Goal: Task Accomplishment & Management: Manage account settings

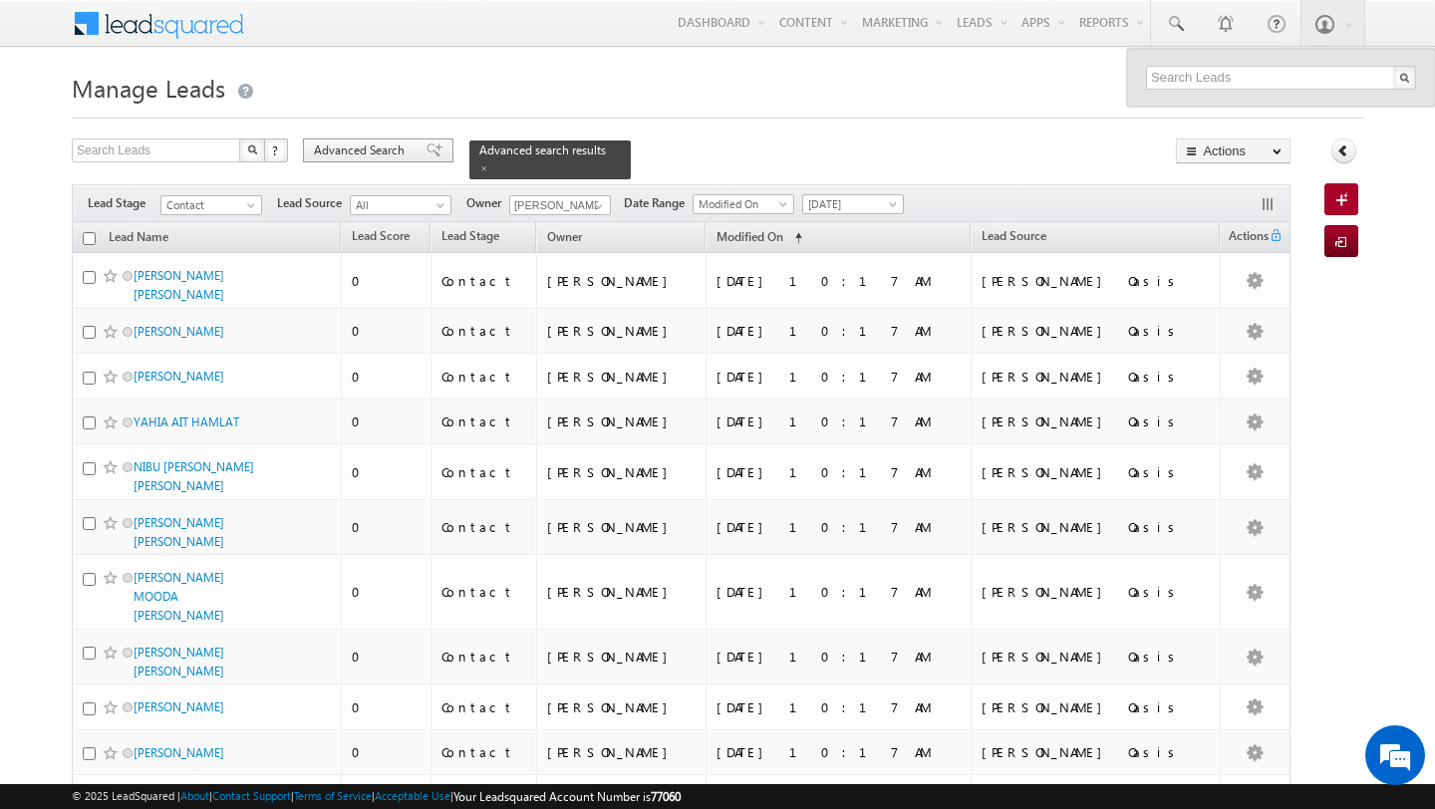
click at [362, 149] on span "Advanced Search" at bounding box center [362, 151] width 97 height 18
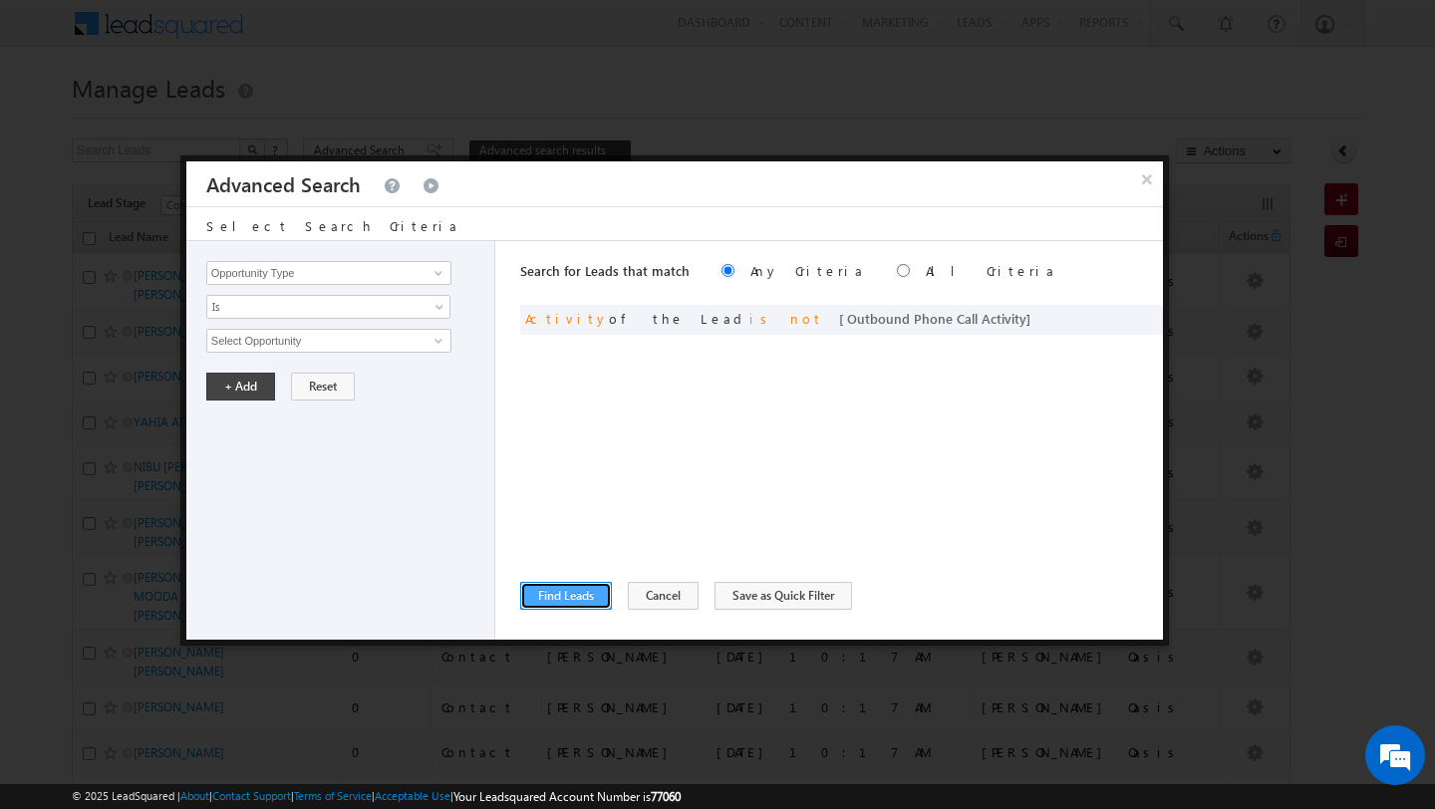
click at [570, 602] on button "Find Leads" at bounding box center [566, 596] width 92 height 28
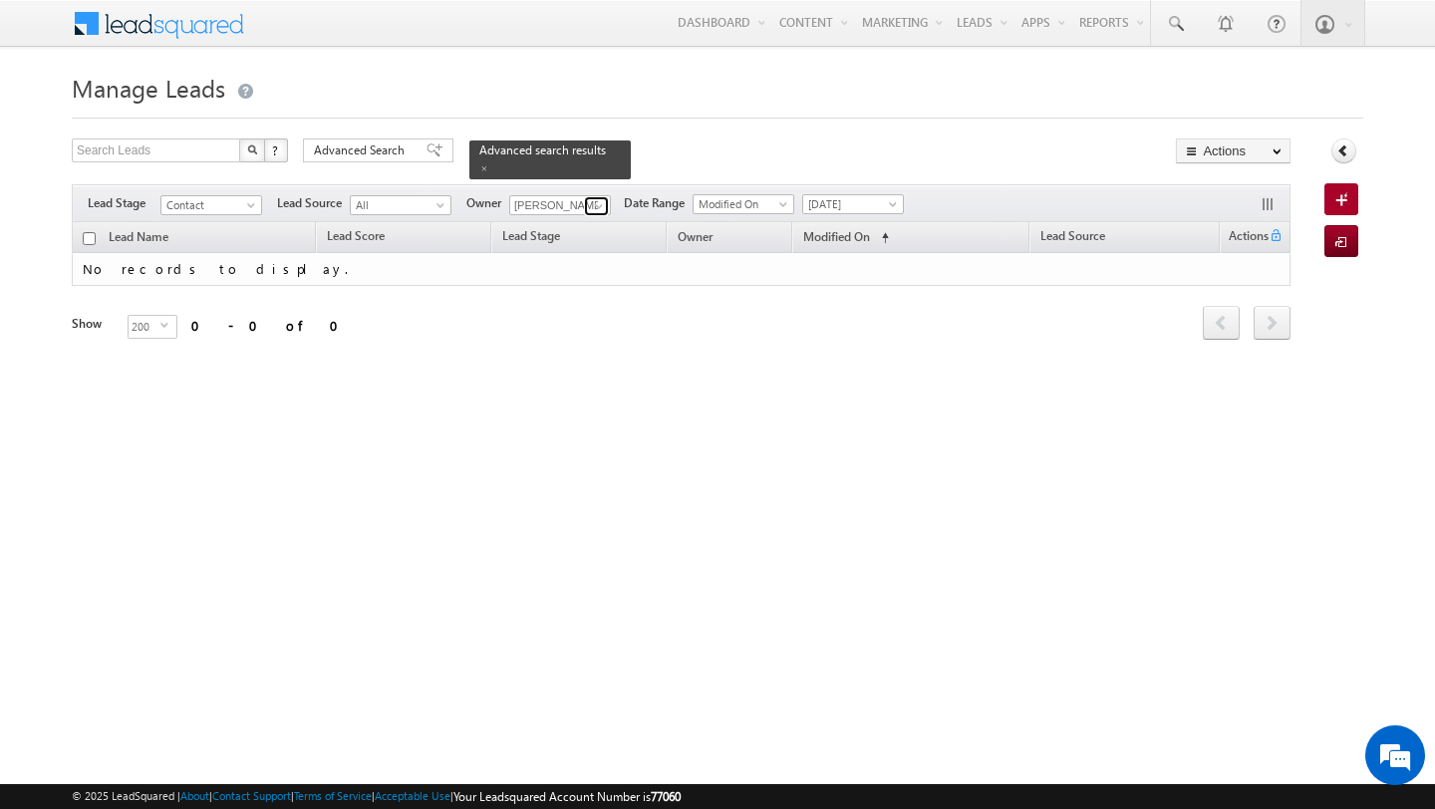
click at [605, 208] on link at bounding box center [596, 206] width 25 height 20
click at [568, 231] on link "[PERSON_NAME] [PERSON_NAME][EMAIL_ADDRESS][PERSON_NAME][DOMAIN_NAME]" at bounding box center [608, 233] width 199 height 38
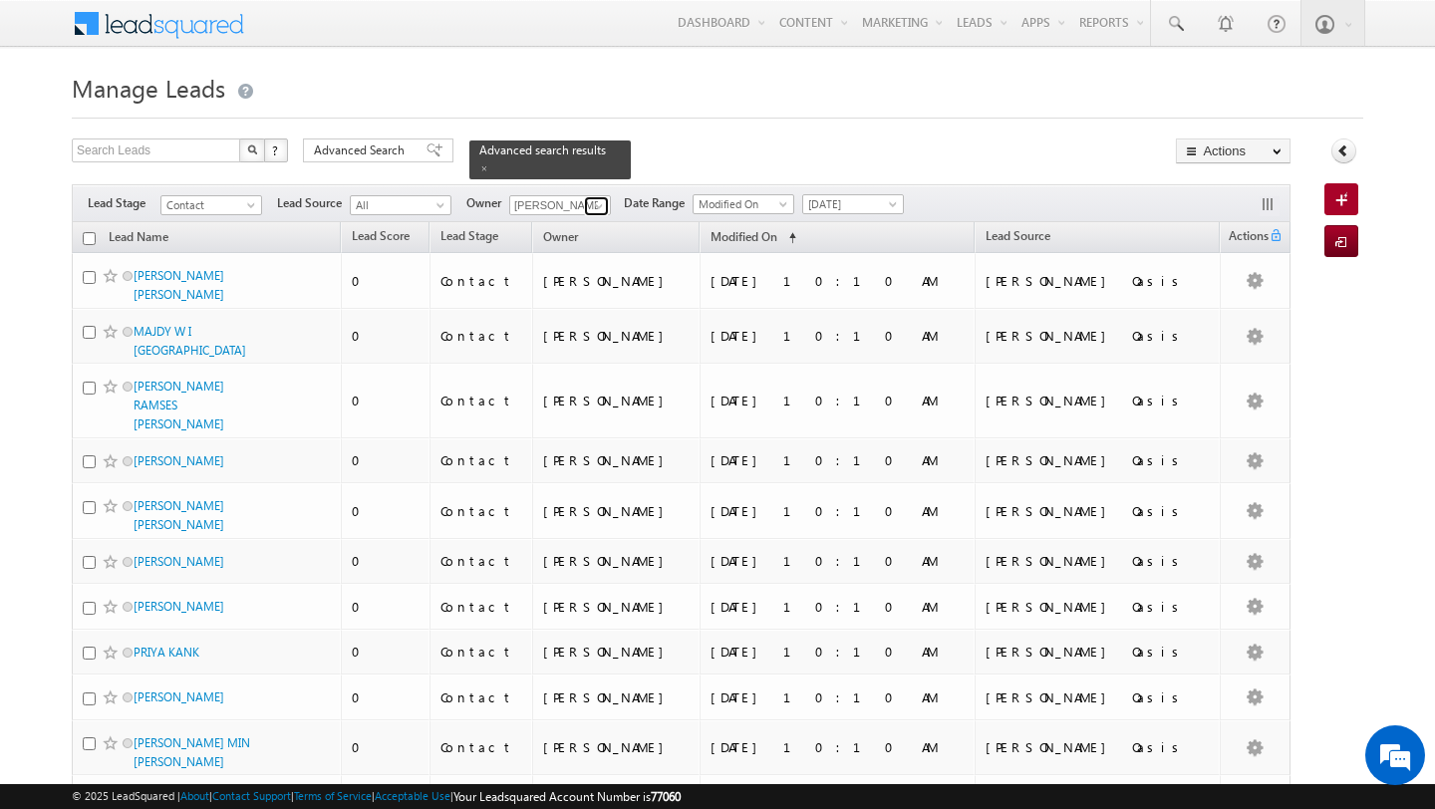
click at [597, 200] on span at bounding box center [599, 206] width 16 height 16
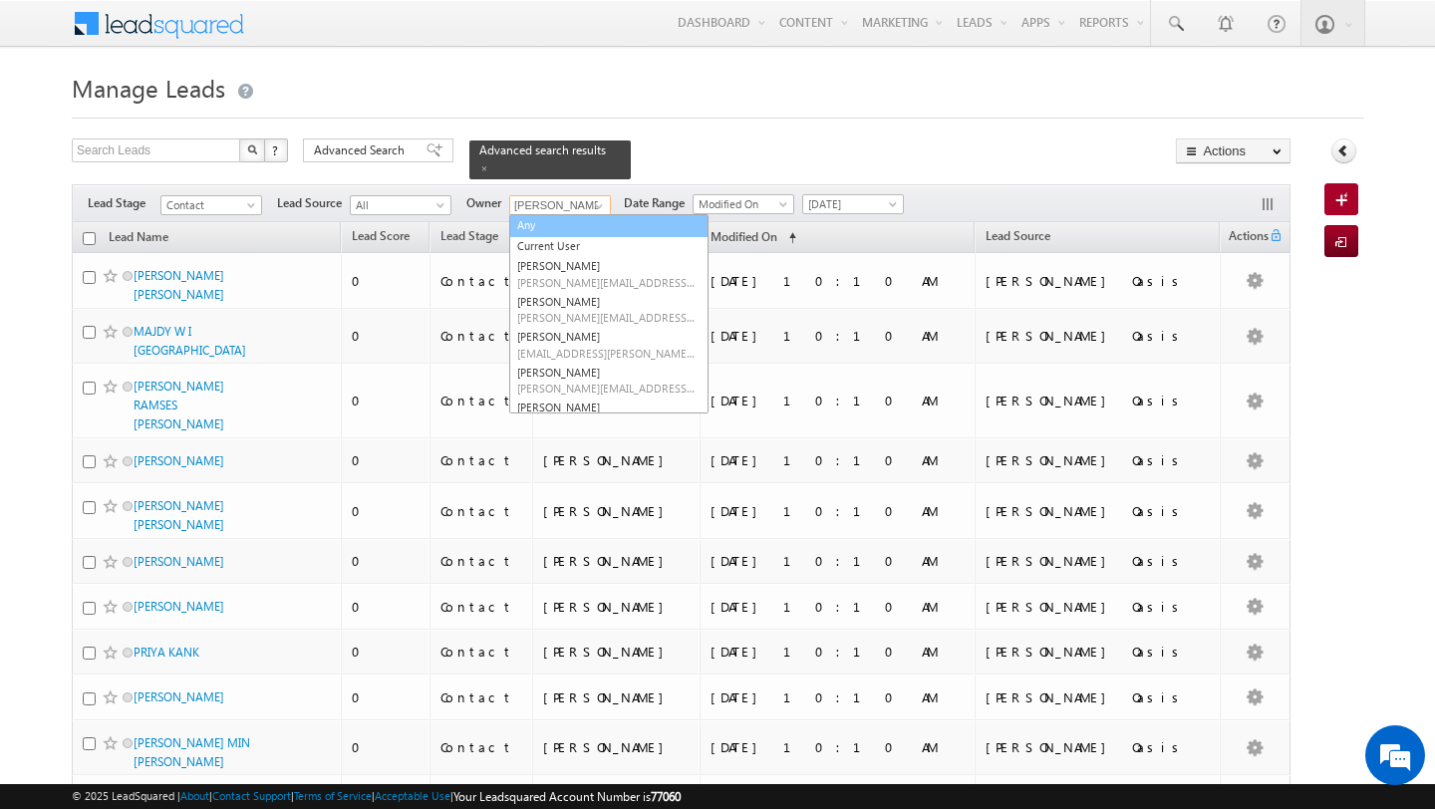
click at [589, 230] on link "Any" at bounding box center [608, 225] width 199 height 23
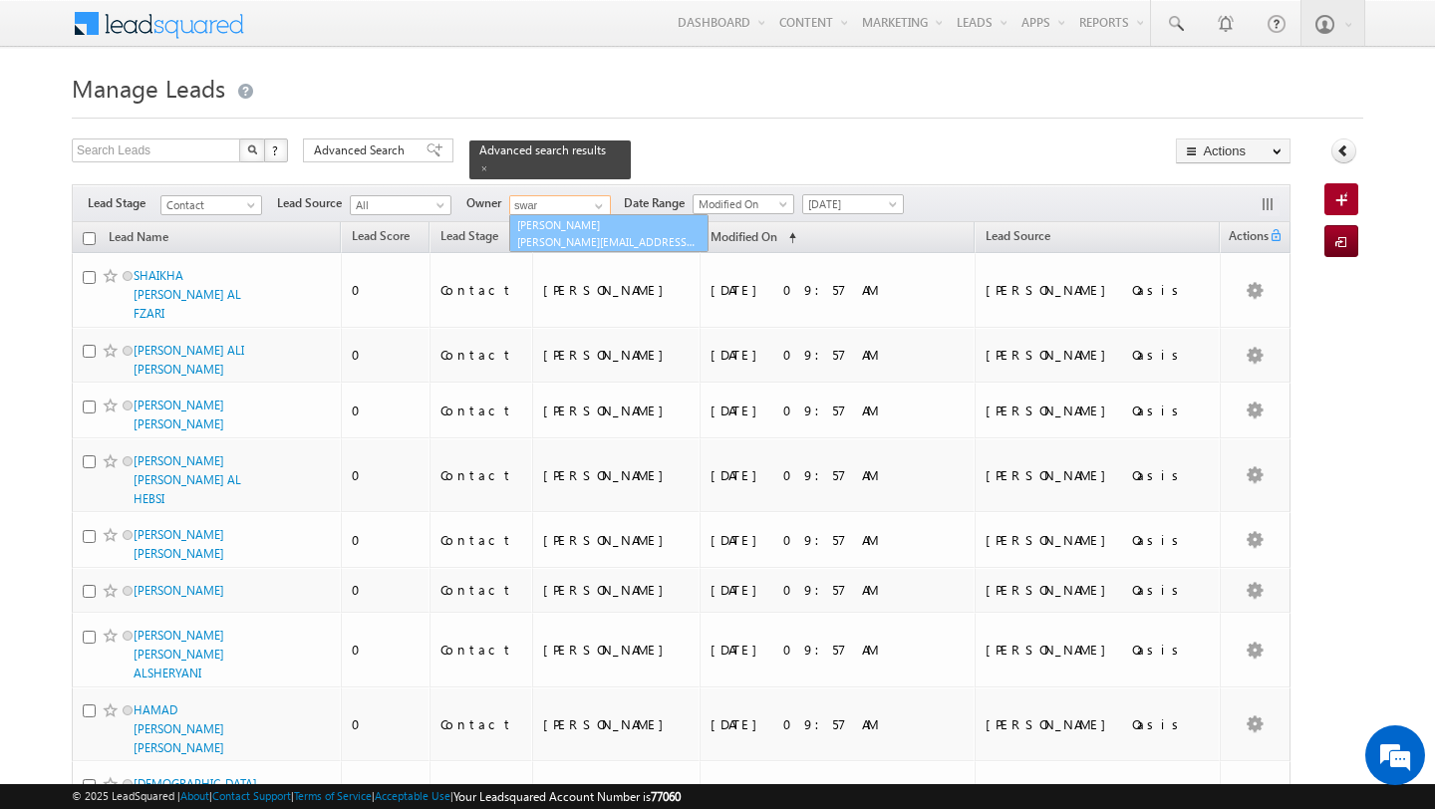
click at [540, 228] on link "Swarup Chandradas [EMAIL_ADDRESS][DOMAIN_NAME]" at bounding box center [608, 233] width 199 height 38
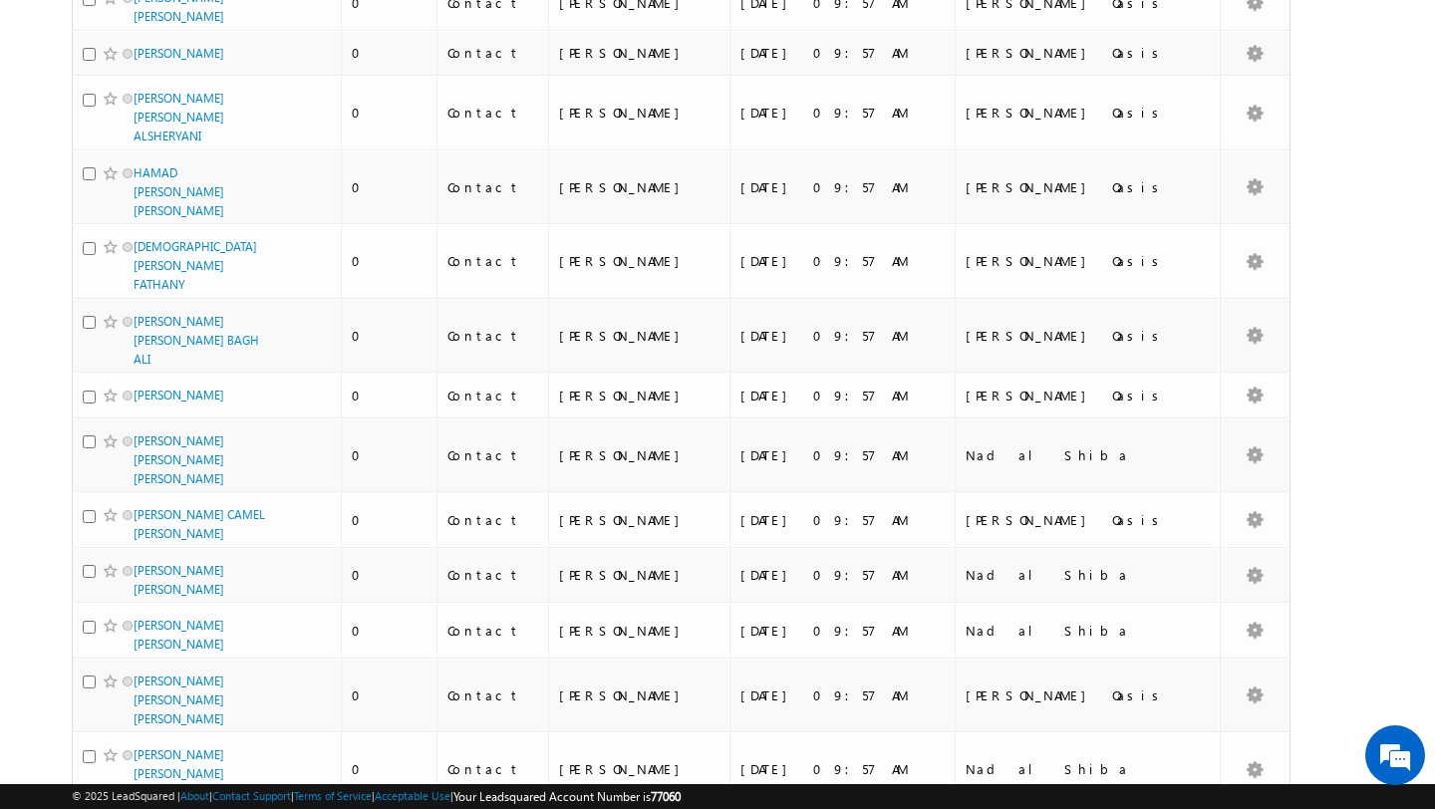
scroll to position [9685, 0]
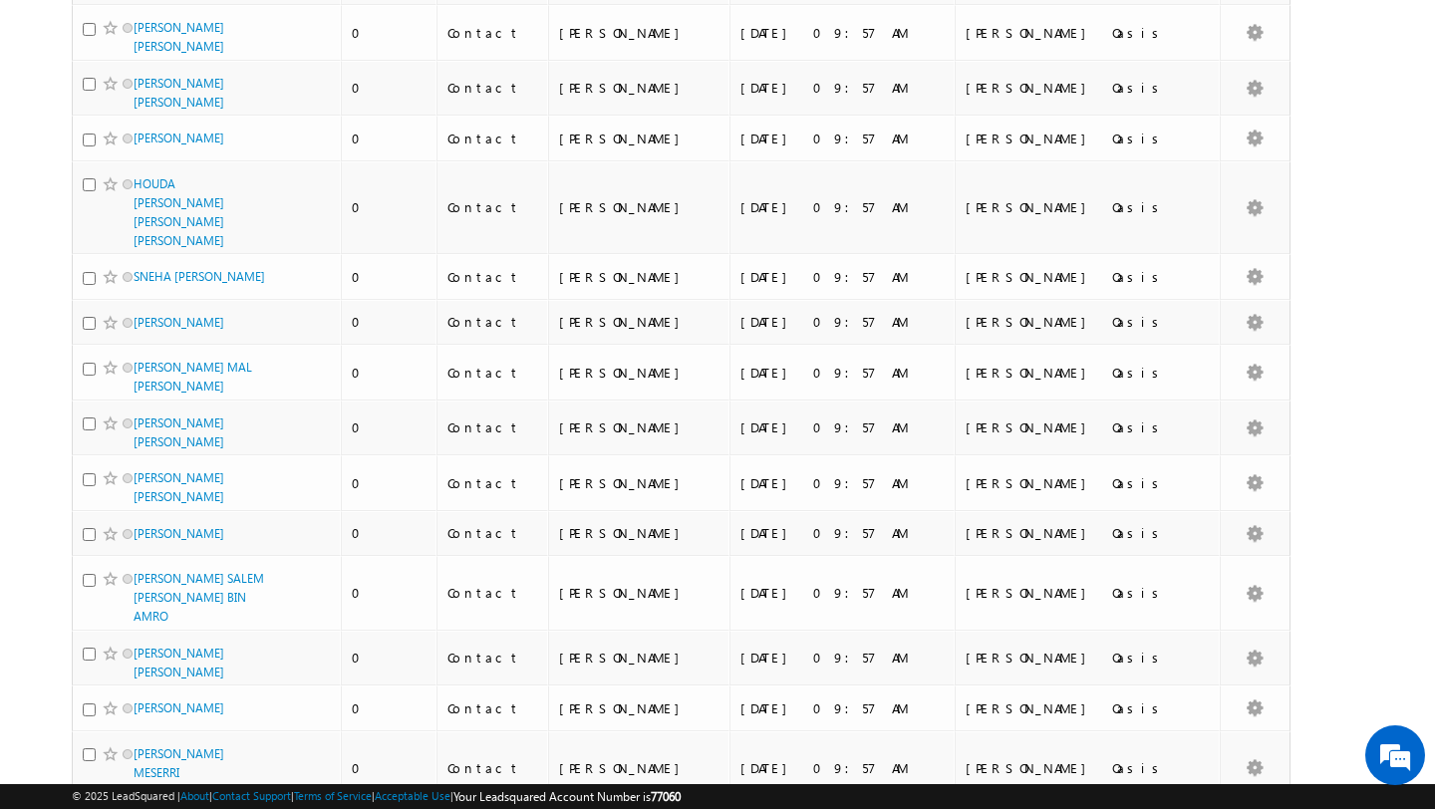
type input "[PERSON_NAME]"
click at [149, 767] on li "100" at bounding box center [141, 773] width 48 height 20
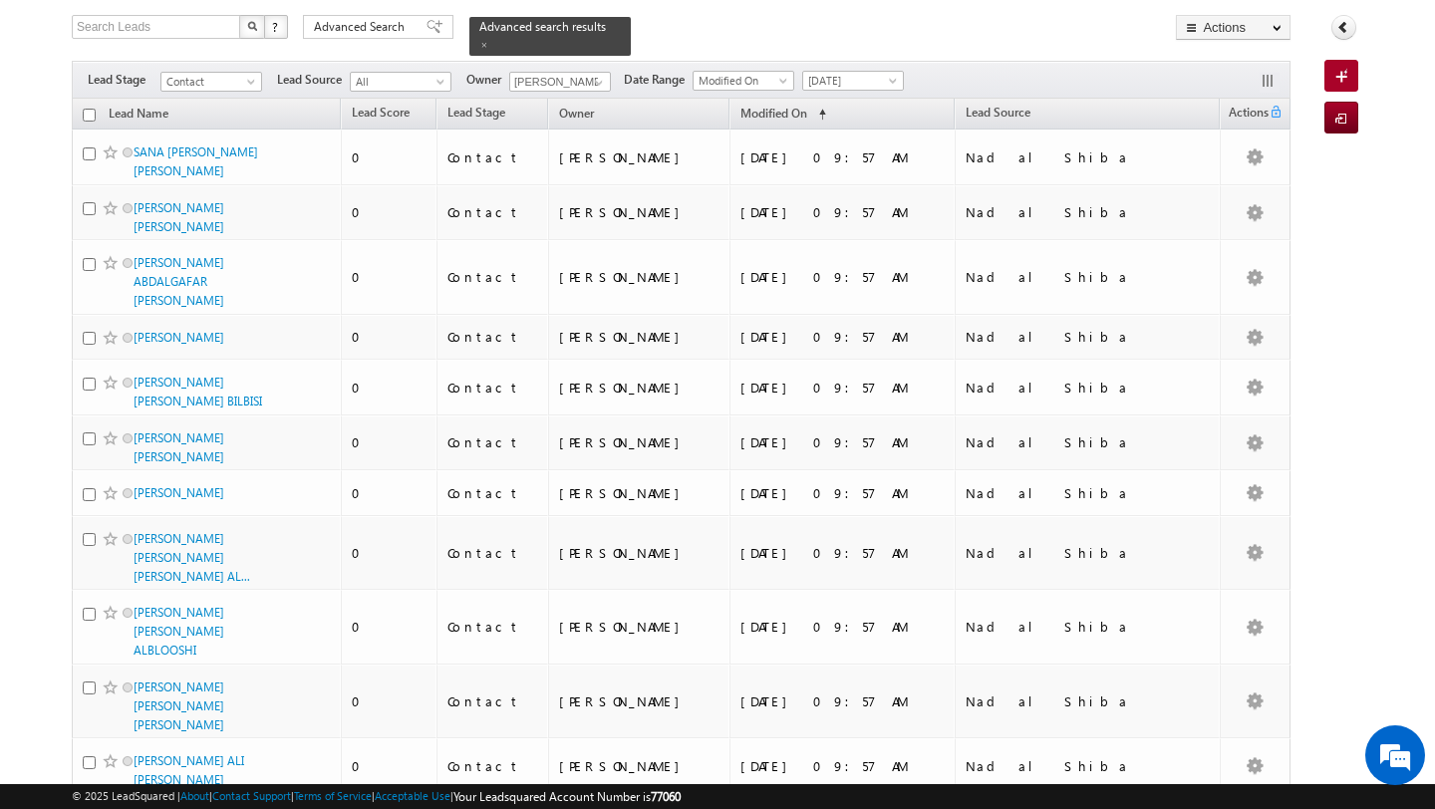
scroll to position [0, 0]
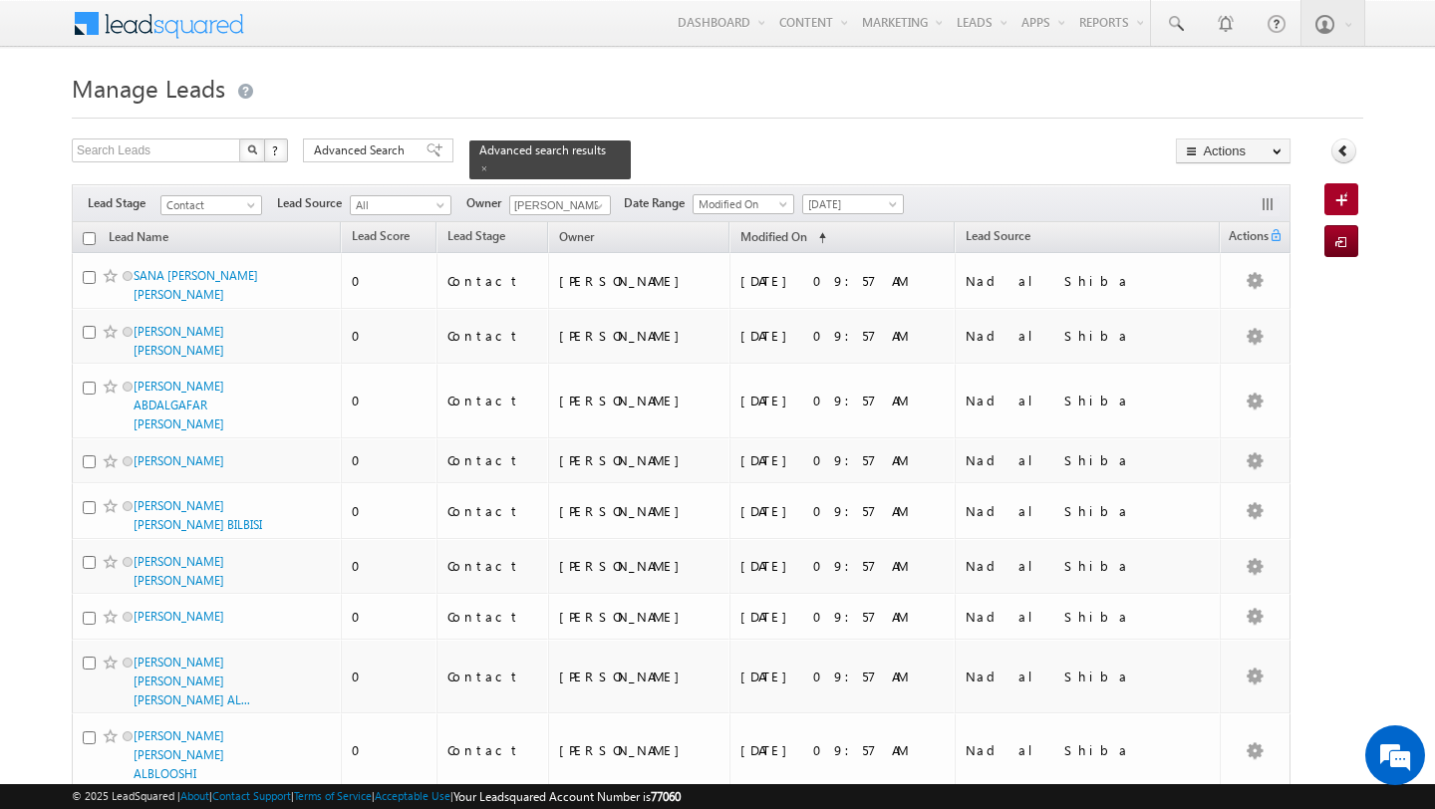
click at [90, 241] on input "checkbox" at bounding box center [89, 238] width 13 height 13
checkbox input "true"
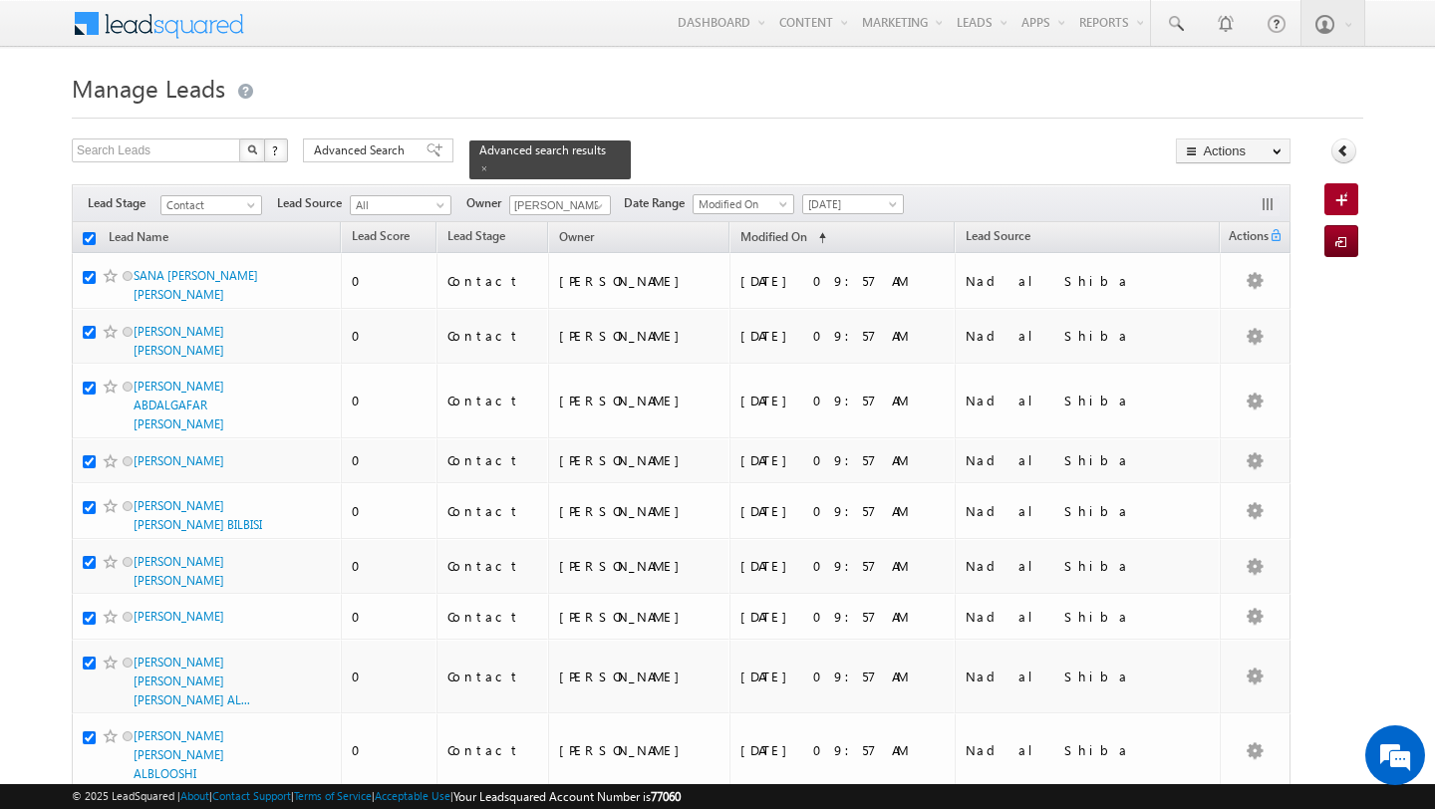
checkbox input "true"
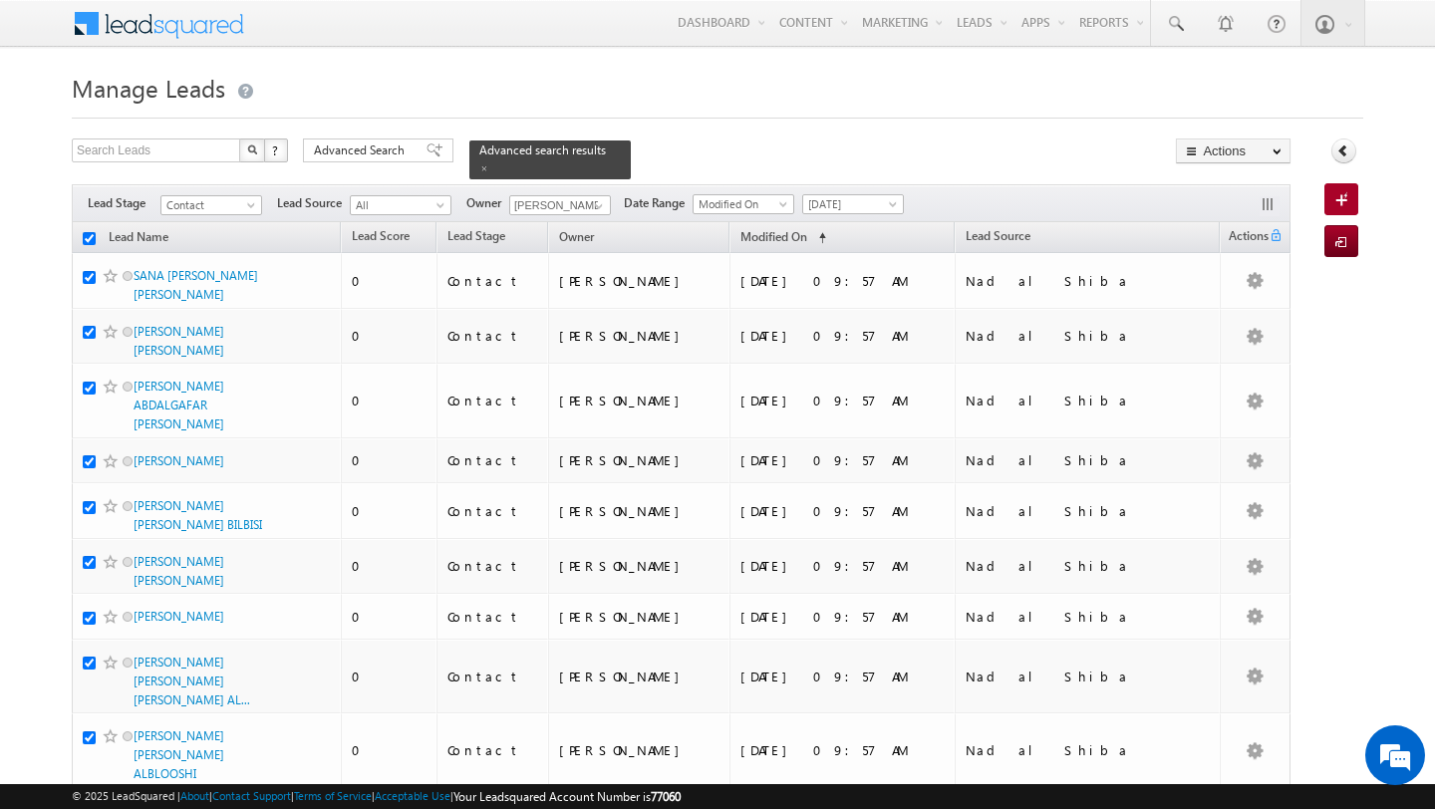
checkbox input "true"
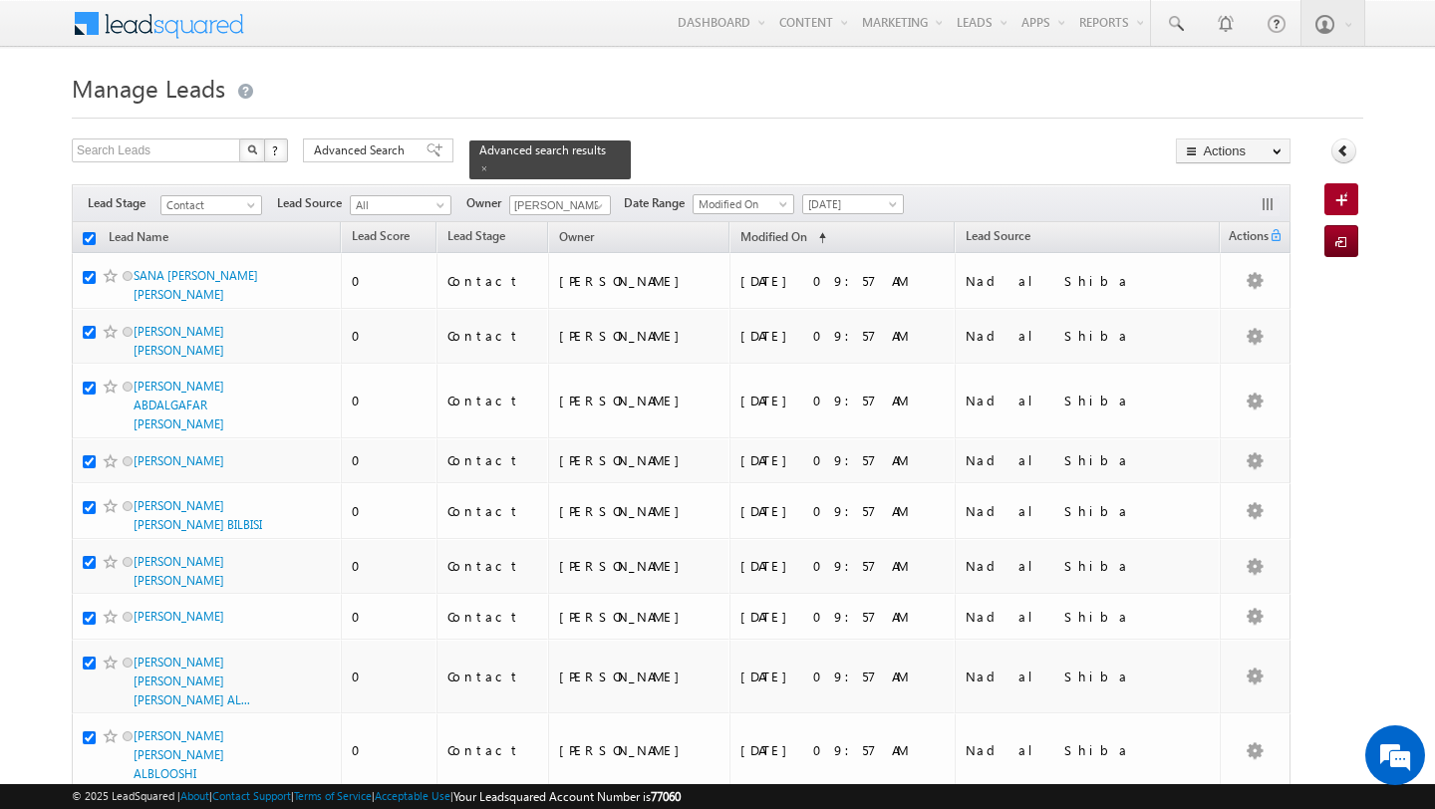
checkbox input "true"
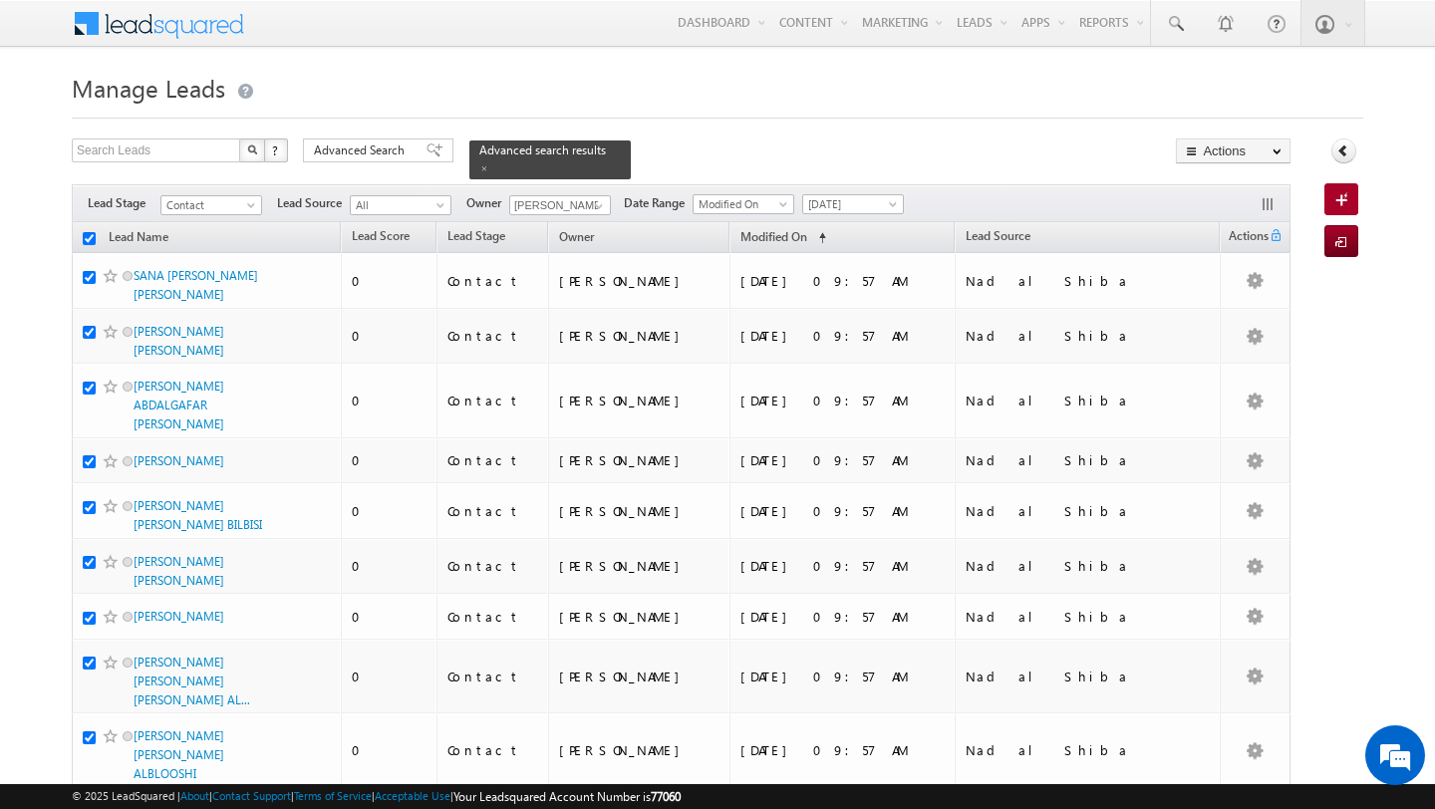
checkbox input "true"
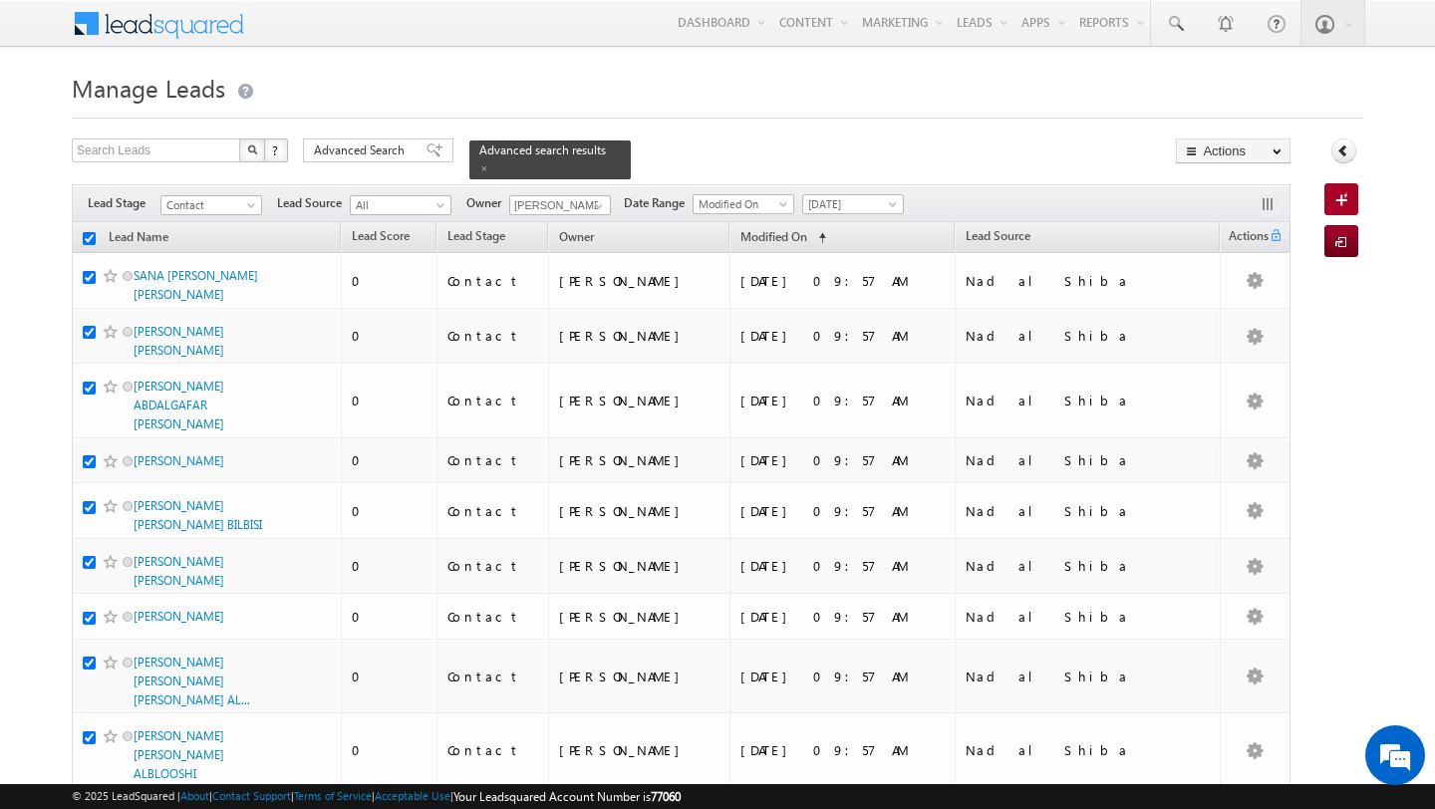
checkbox input "true"
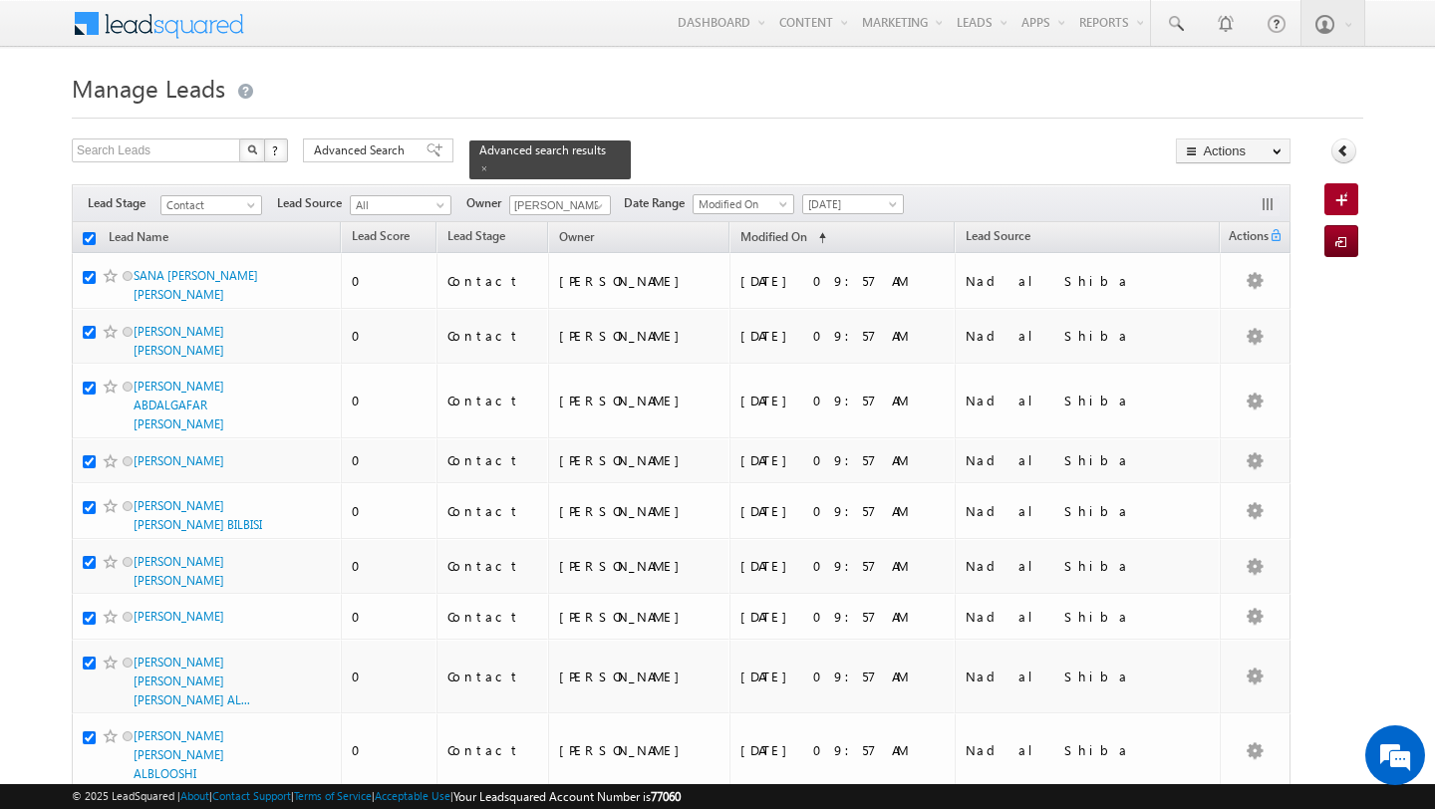
checkbox input "true"
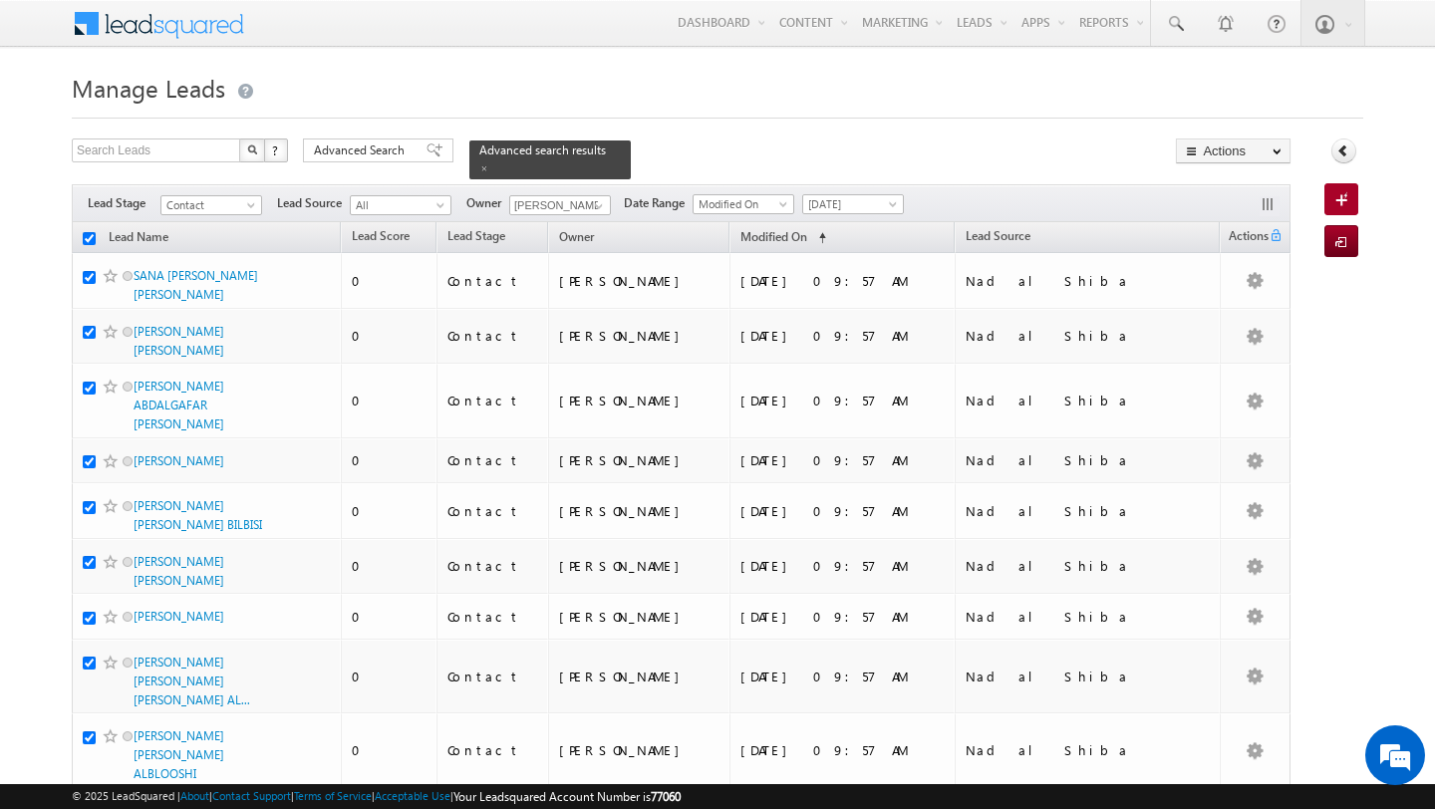
checkbox input "true"
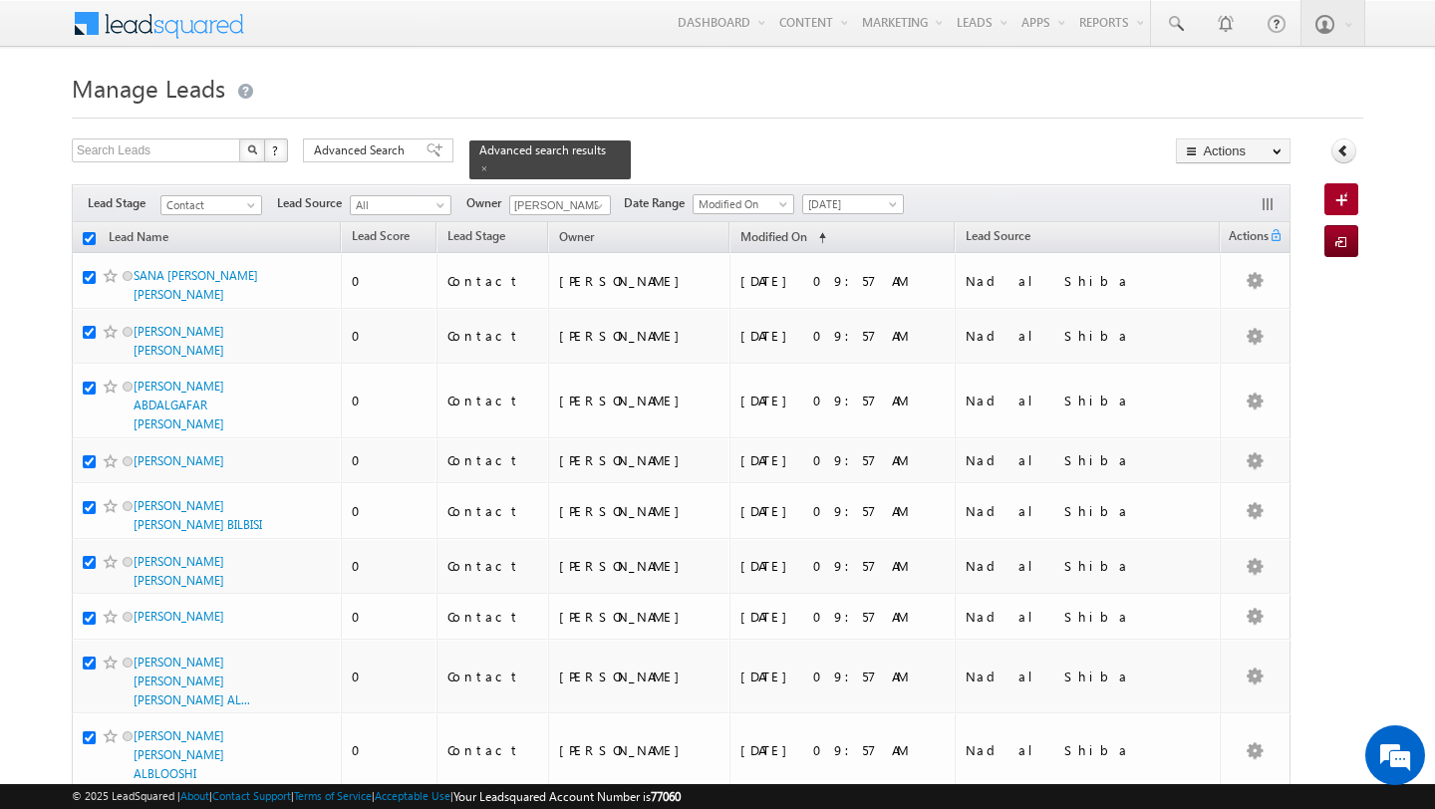
checkbox input "true"
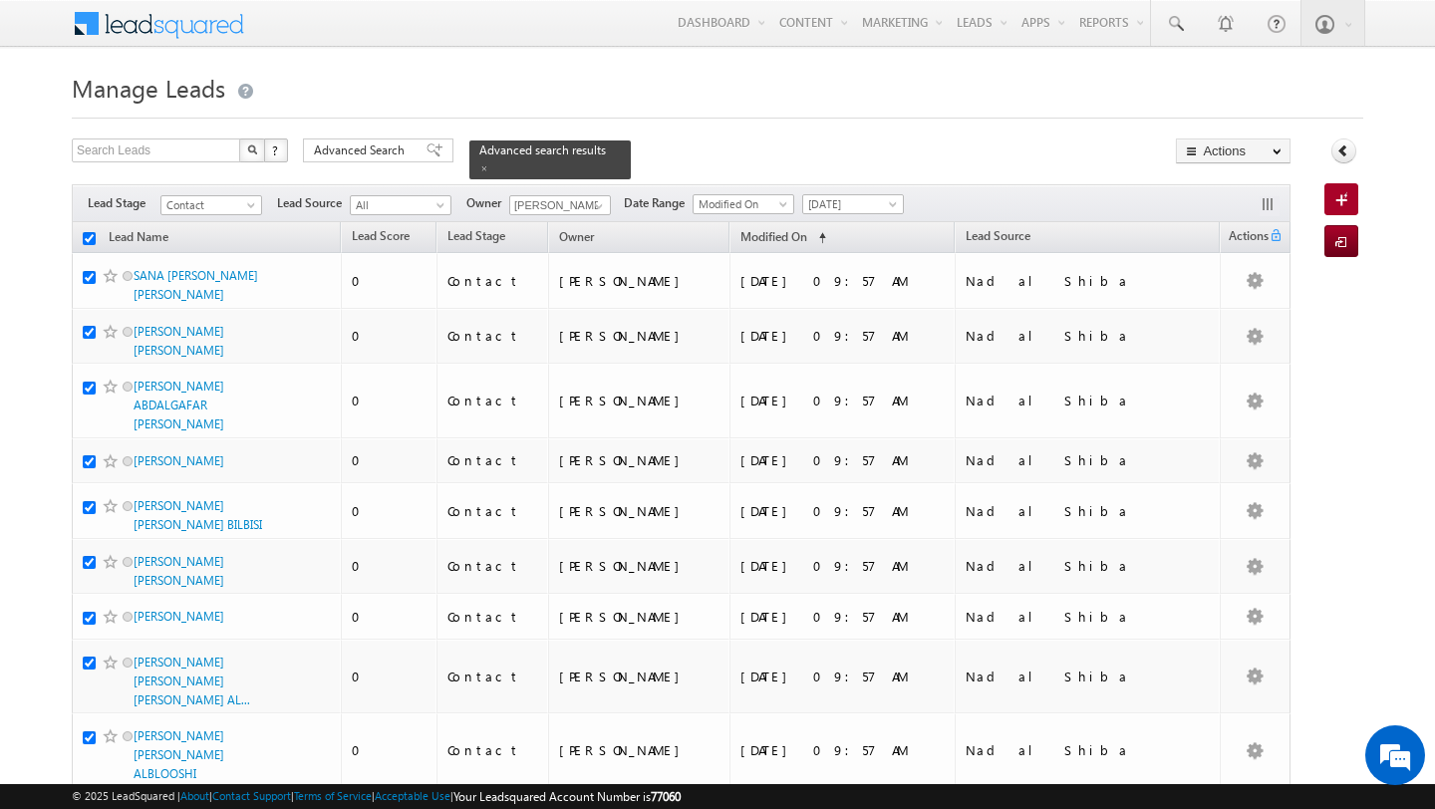
checkbox input "true"
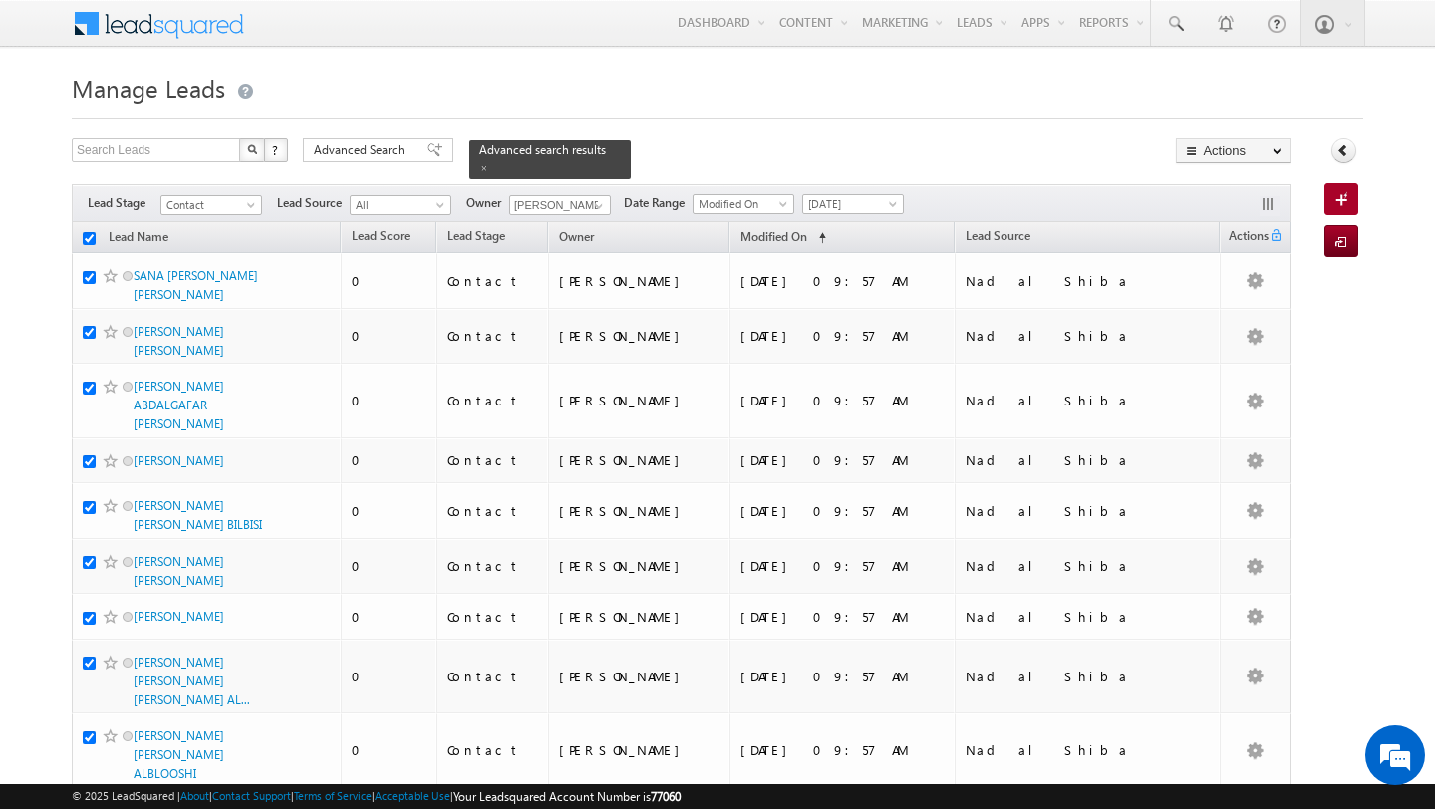
checkbox input "true"
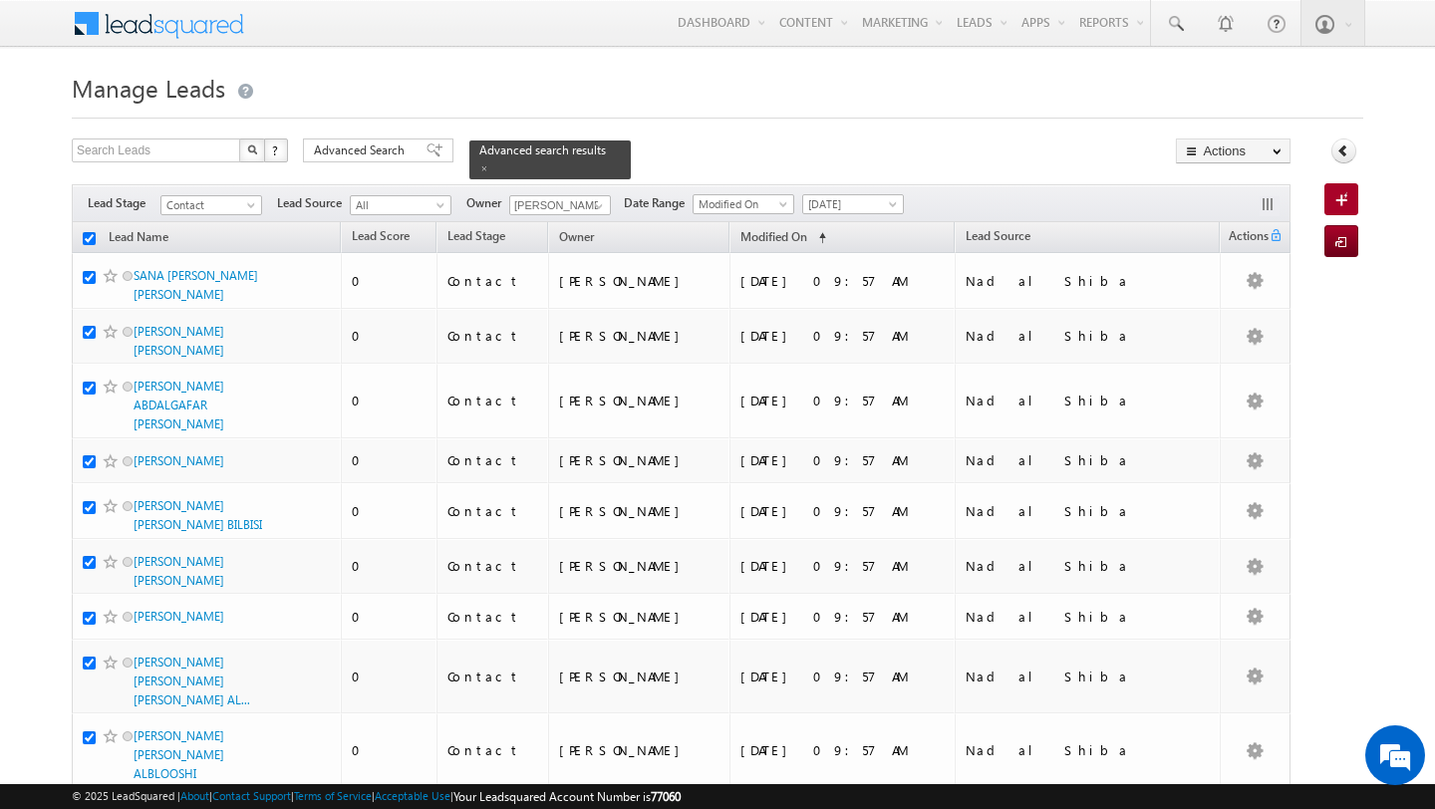
checkbox input "true"
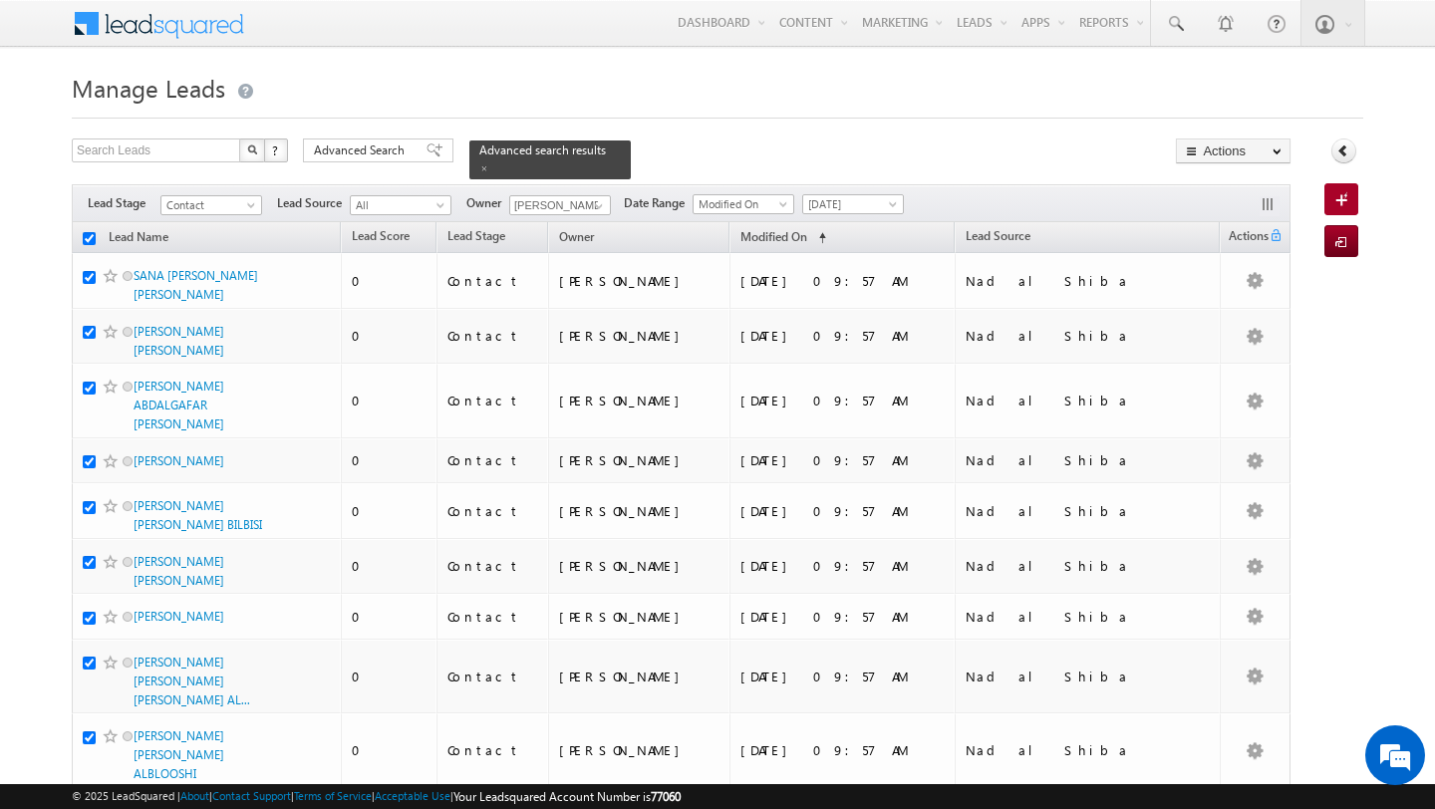
checkbox input "true"
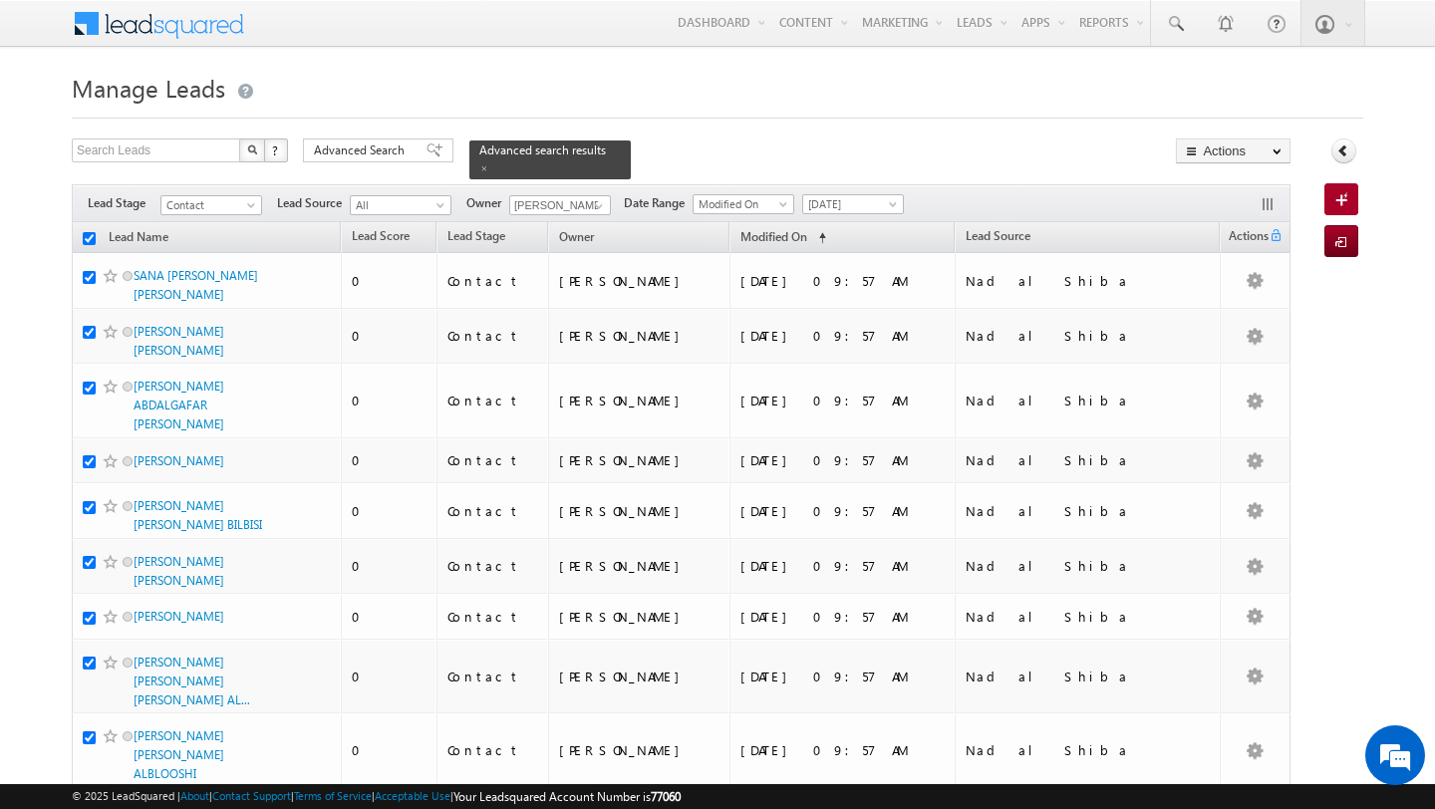
checkbox input "true"
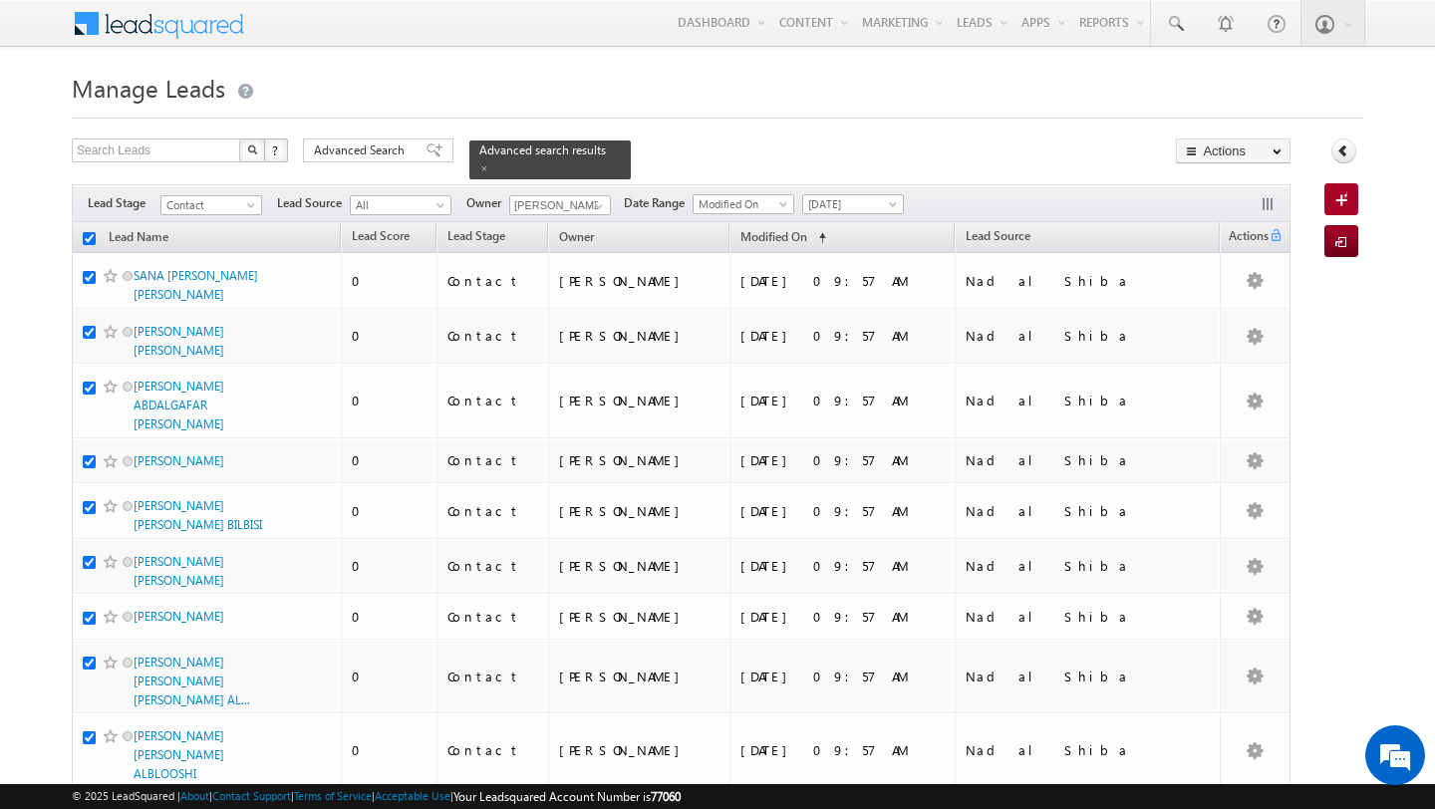
checkbox input "true"
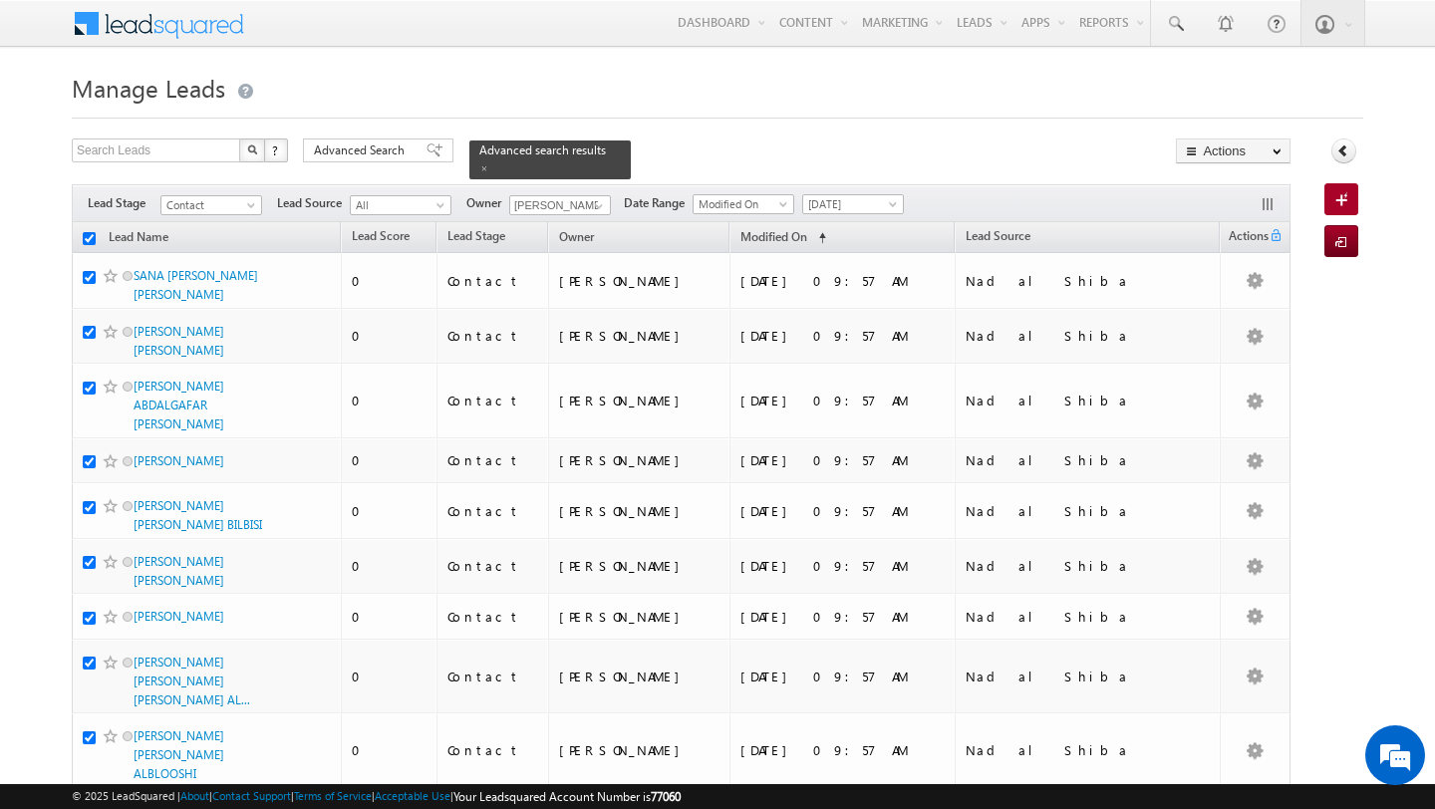
checkbox input "true"
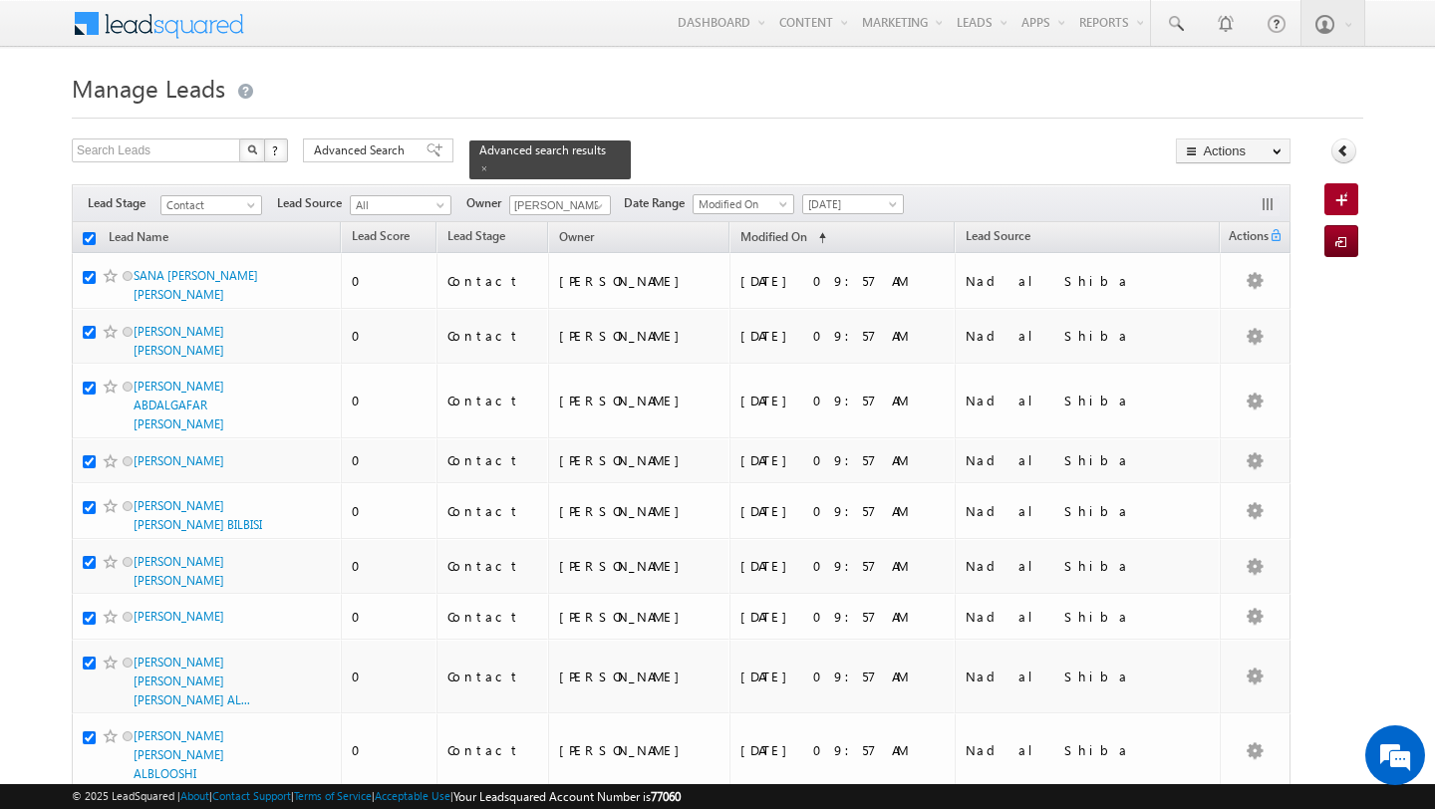
checkbox input "true"
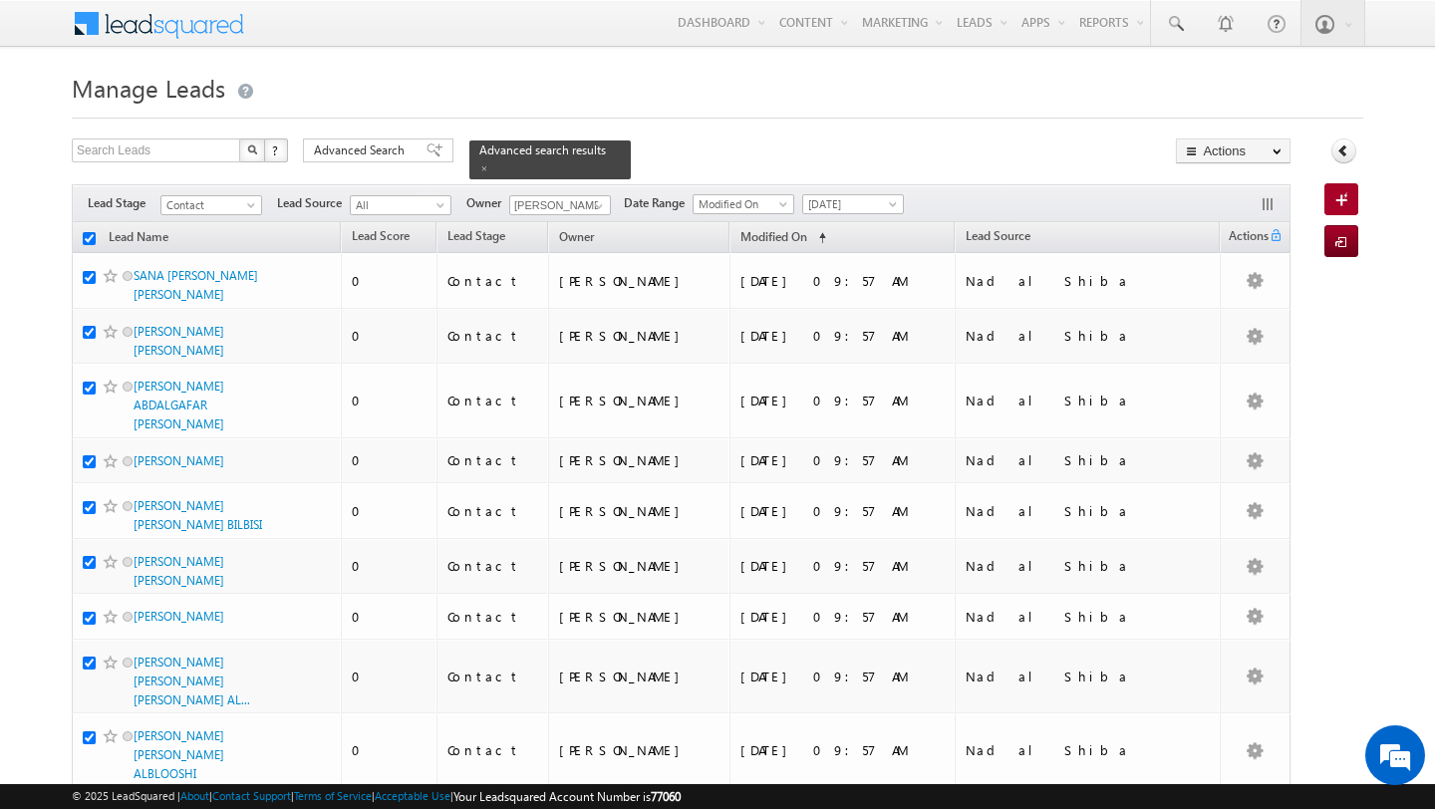
checkbox input "true"
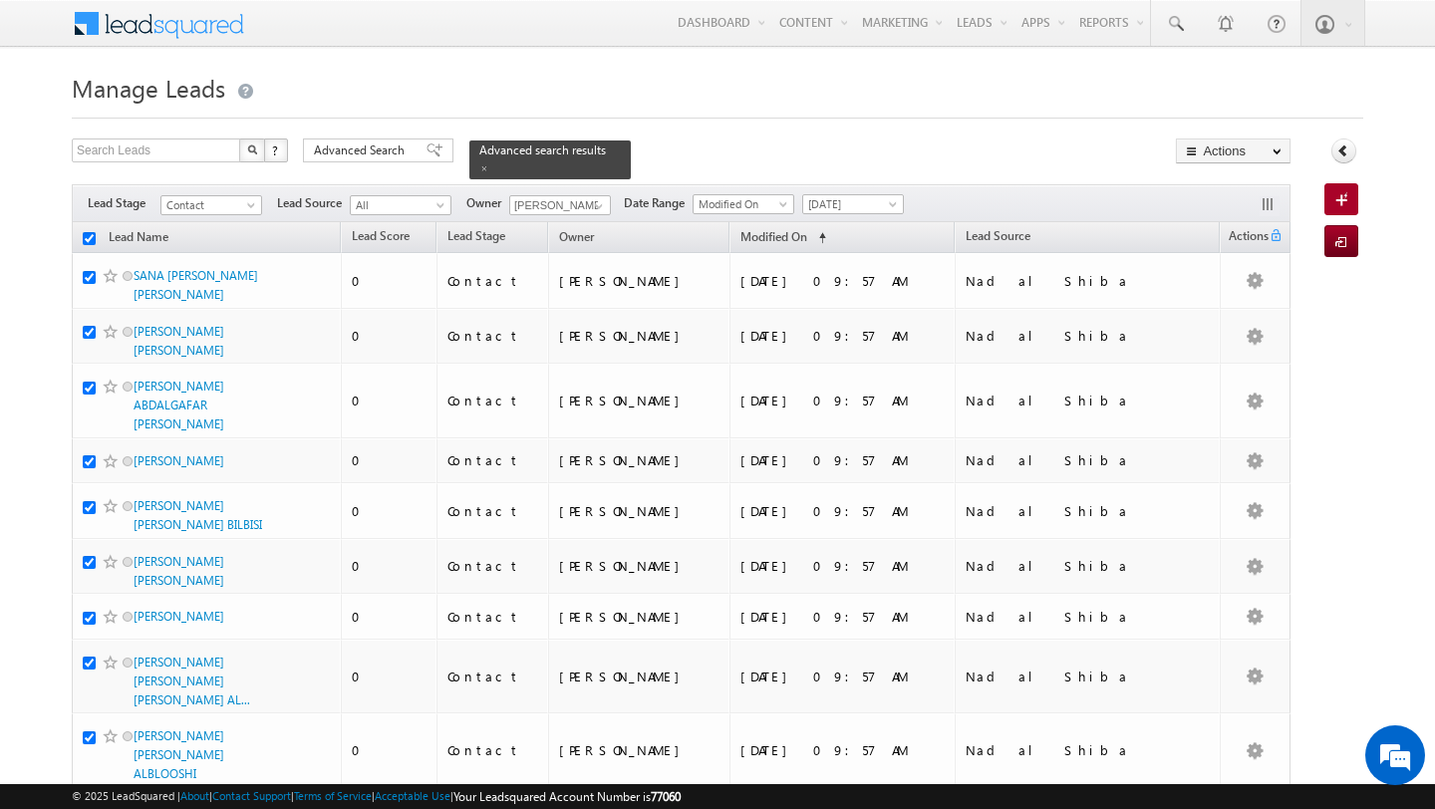
checkbox input "true"
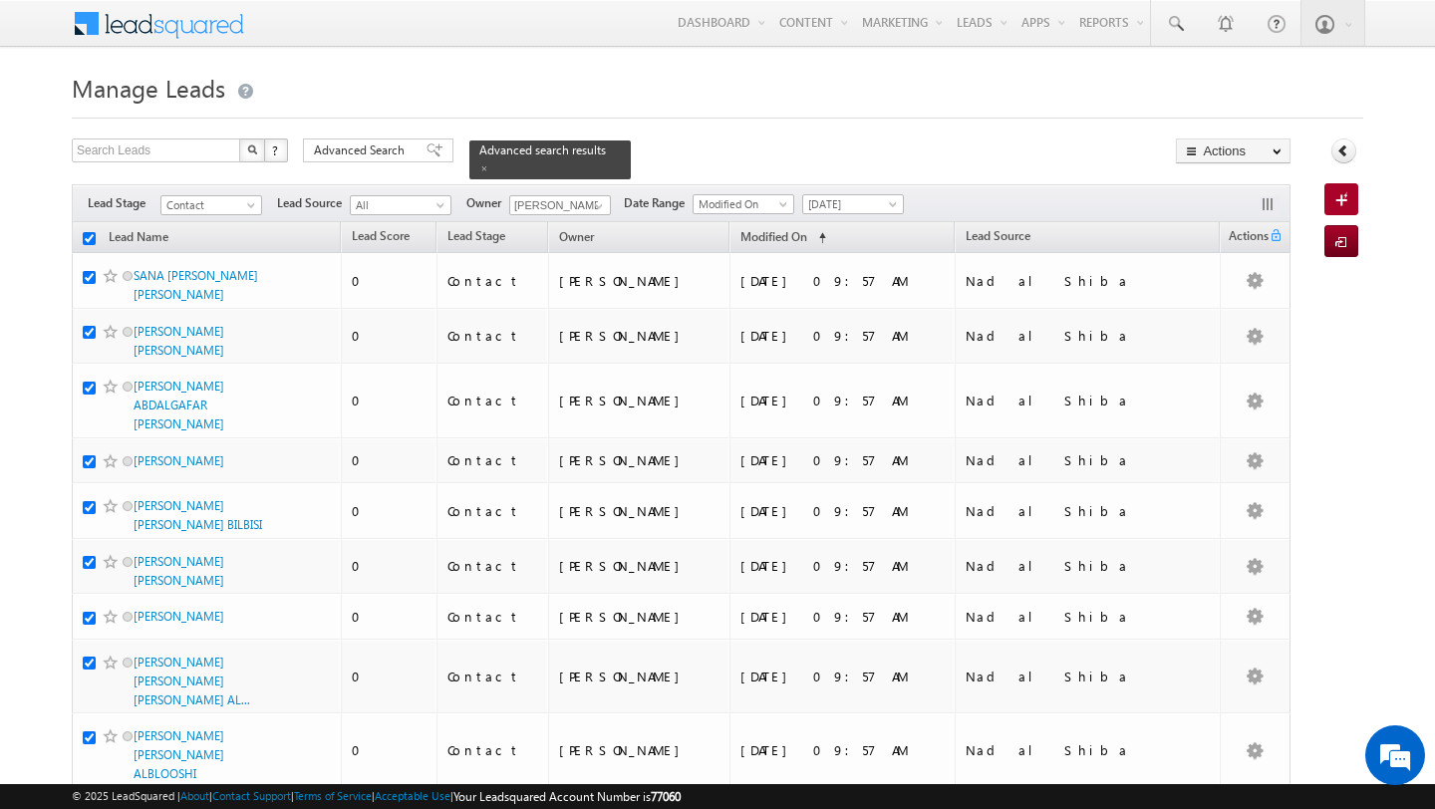
checkbox input "true"
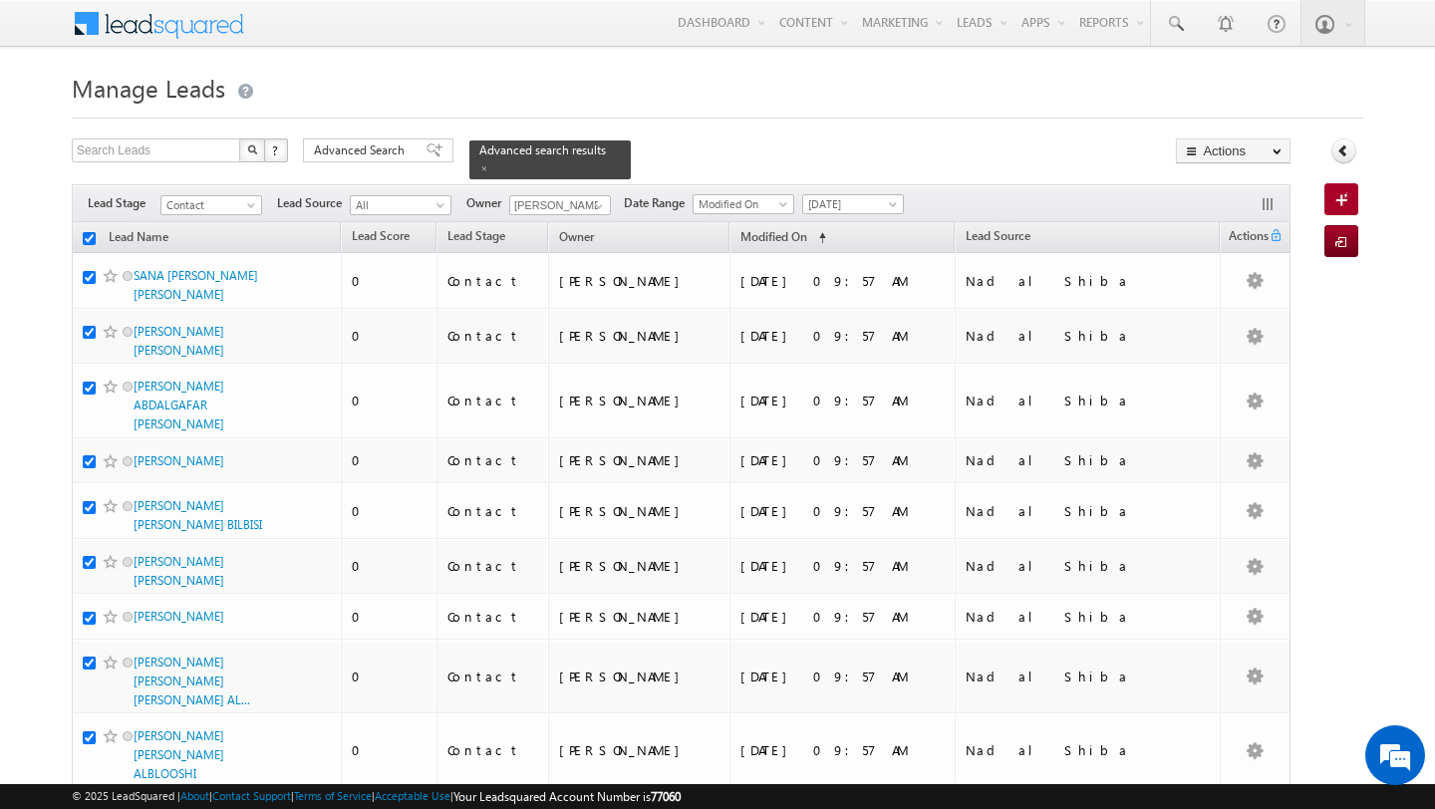
checkbox input "true"
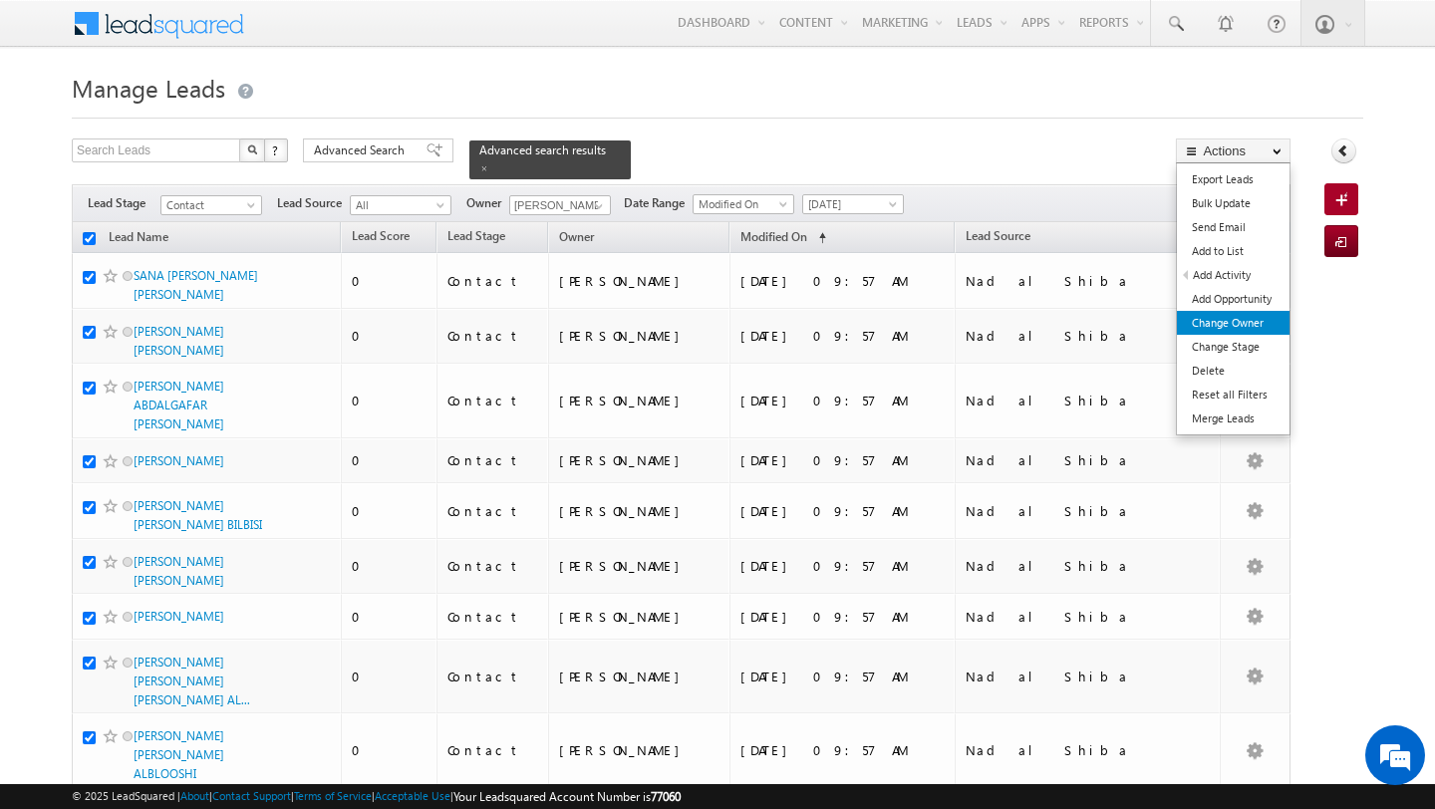
click at [1235, 315] on link "Change Owner" at bounding box center [1233, 323] width 113 height 24
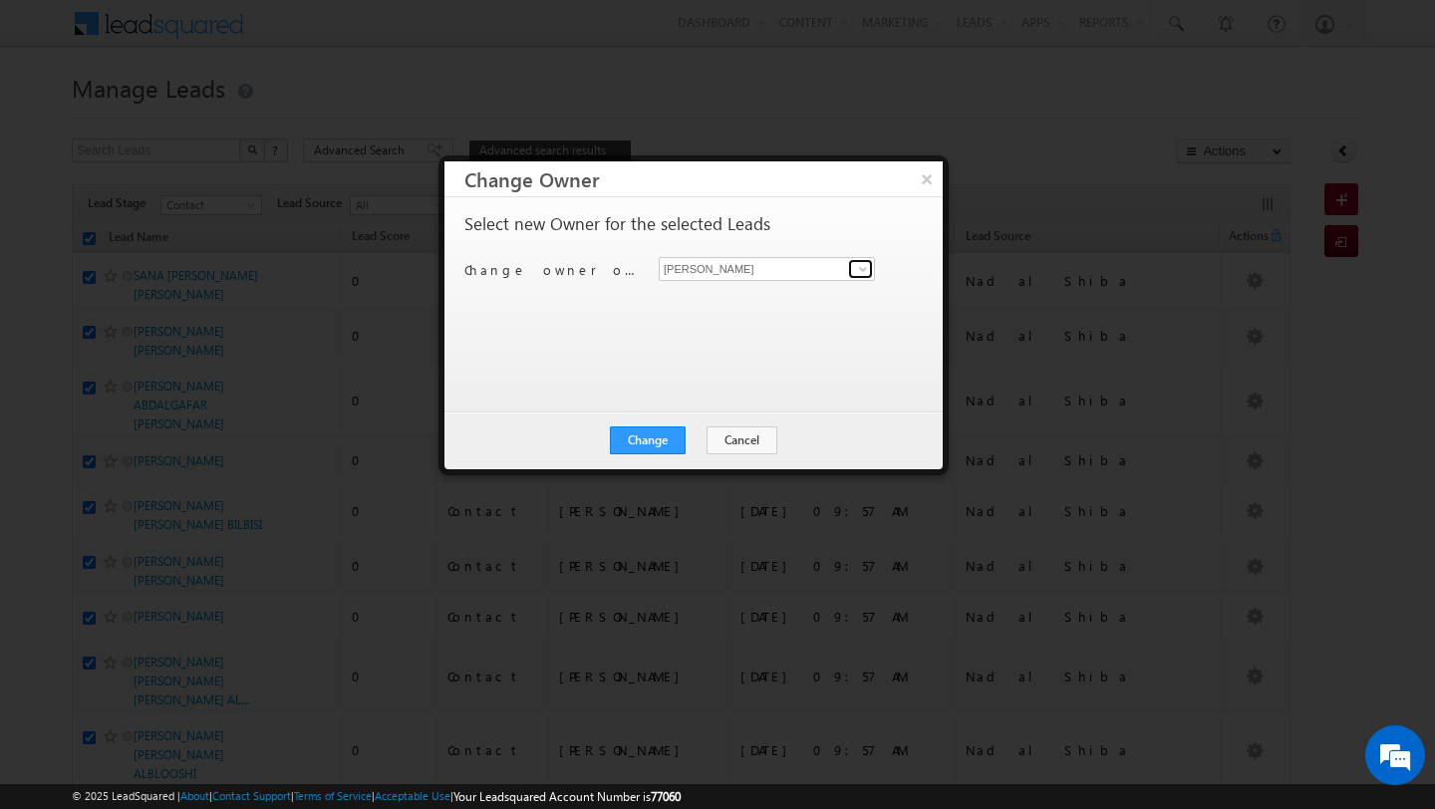
click at [867, 273] on span at bounding box center [863, 269] width 16 height 16
click at [730, 288] on link "[PERSON_NAME] [PERSON_NAME][EMAIL_ADDRESS][DOMAIN_NAME]" at bounding box center [767, 300] width 216 height 38
type input "[PERSON_NAME]"
click at [618, 453] on button "Change" at bounding box center [648, 441] width 76 height 28
